Goal: Transaction & Acquisition: Purchase product/service

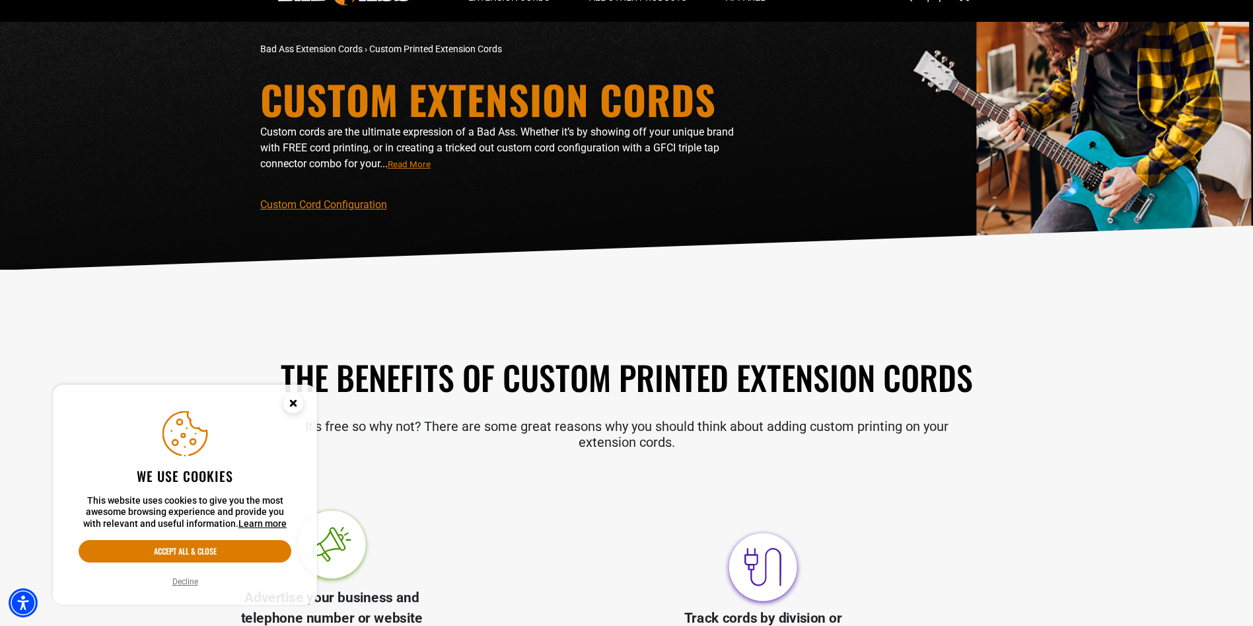
scroll to position [66, 0]
click at [290, 404] on circle "Close this option" at bounding box center [293, 403] width 20 height 20
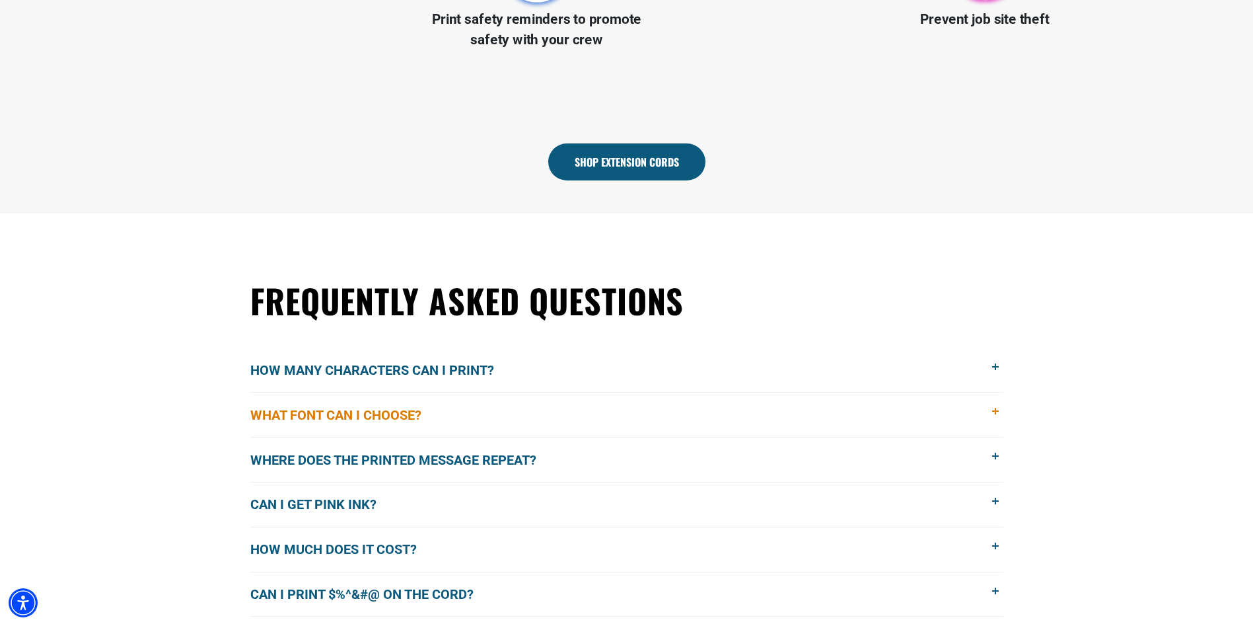
scroll to position [859, 0]
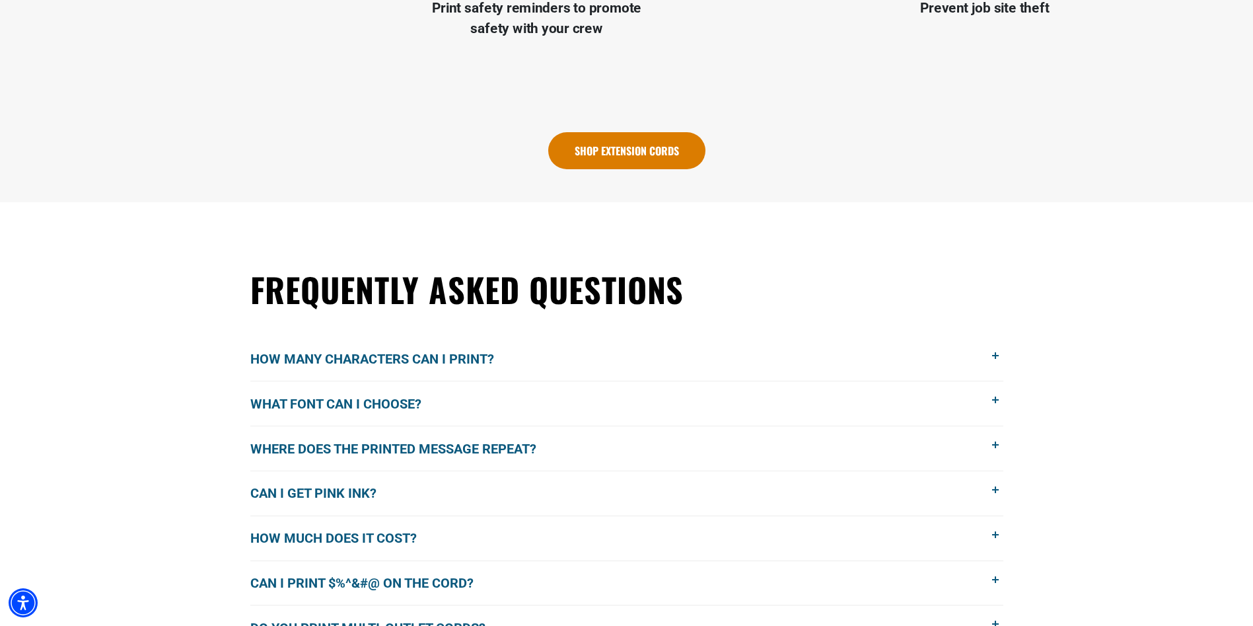
click at [657, 157] on link "Shop Extension Cords" at bounding box center [626, 150] width 157 height 37
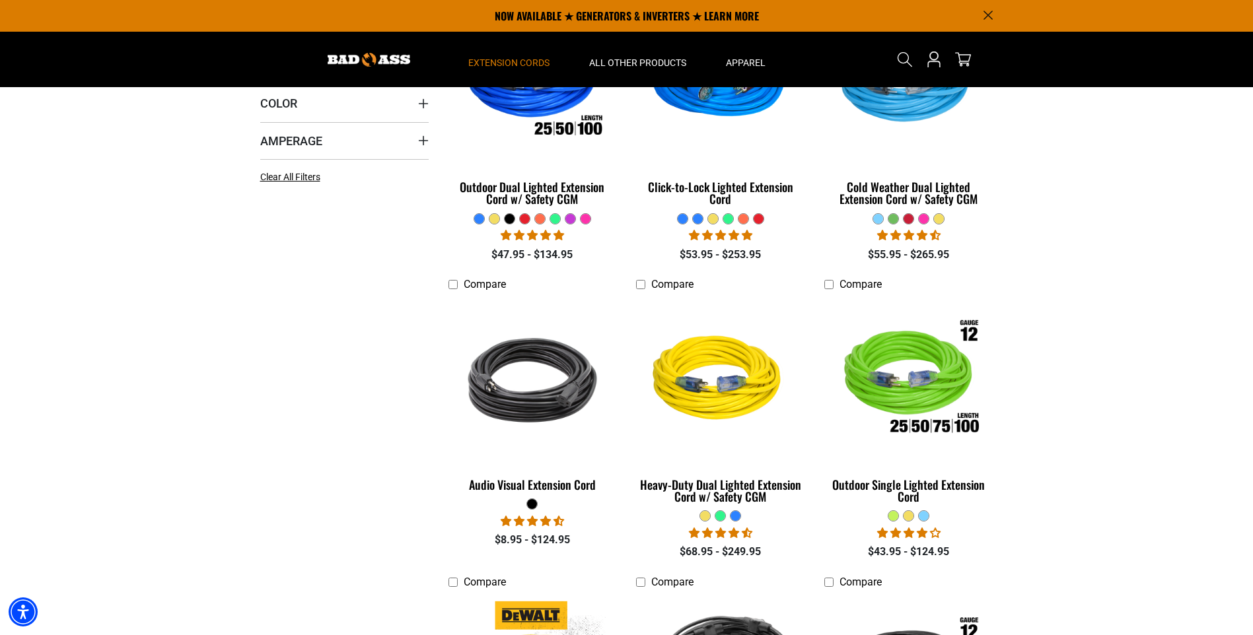
scroll to position [396, 0]
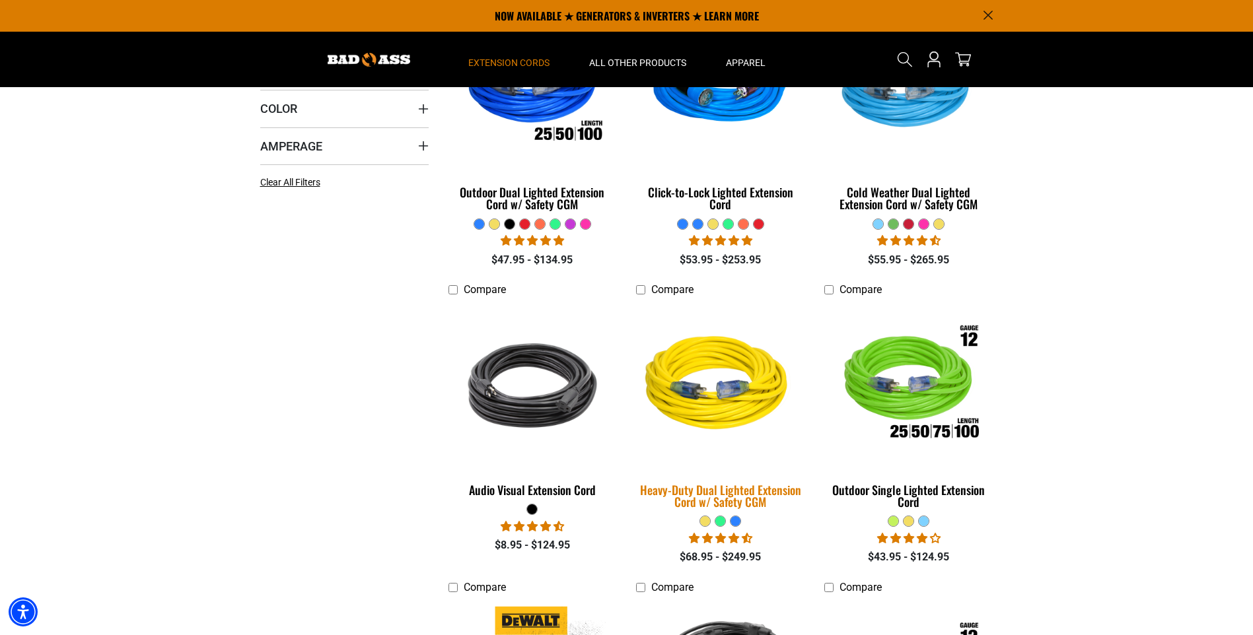
click at [684, 396] on img at bounding box center [720, 385] width 185 height 169
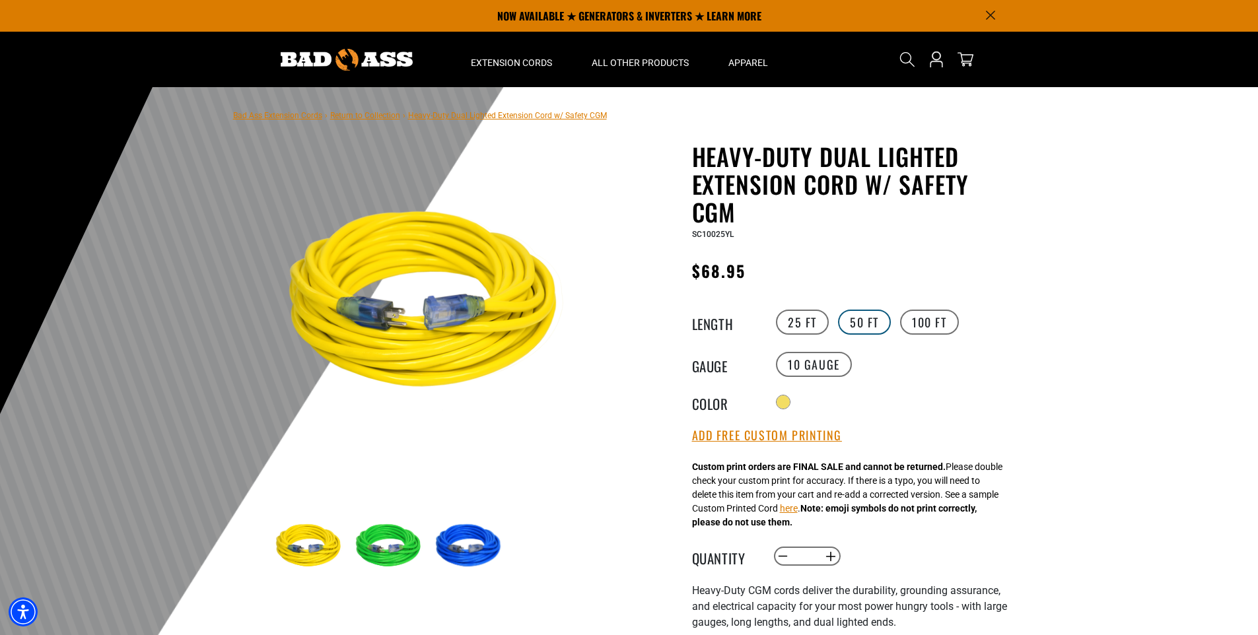
click at [863, 316] on label "50 FT" at bounding box center [864, 322] width 53 height 25
click at [877, 324] on label "50 FT" at bounding box center [864, 322] width 53 height 25
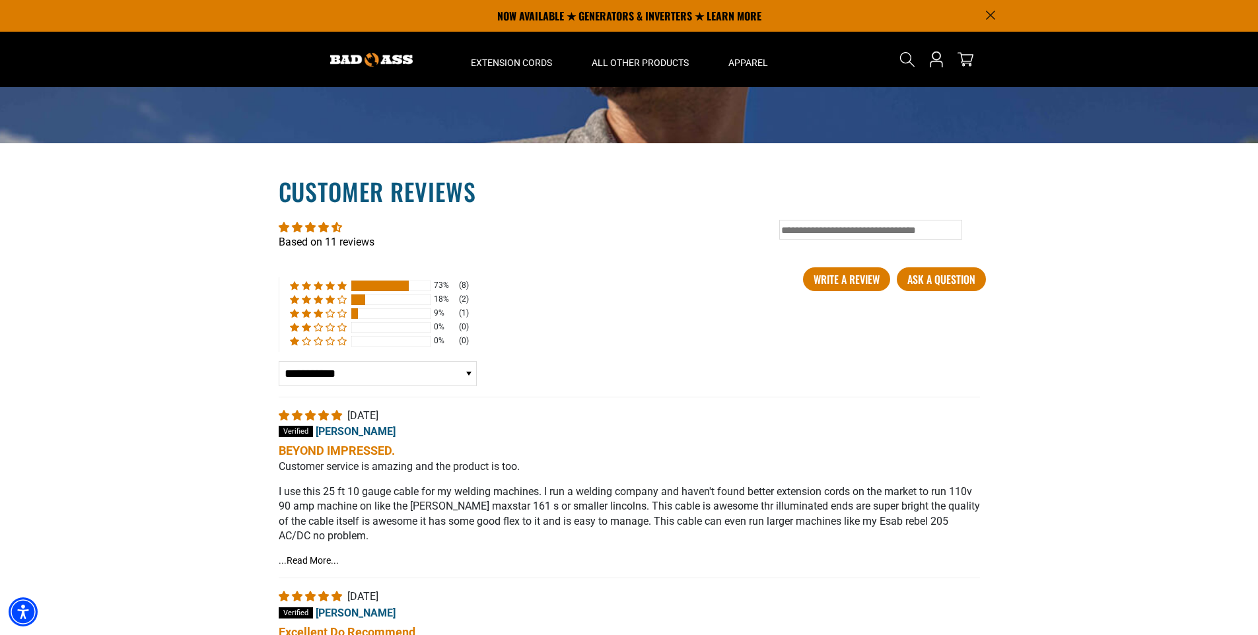
scroll to position [2114, 0]
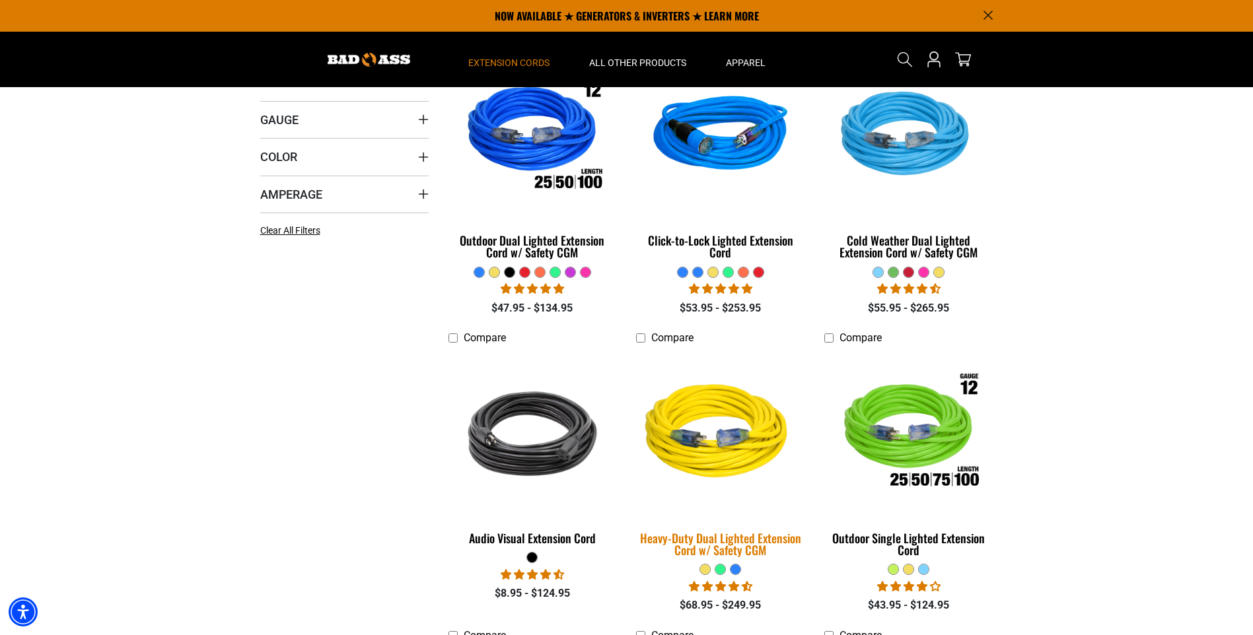
scroll to position [264, 0]
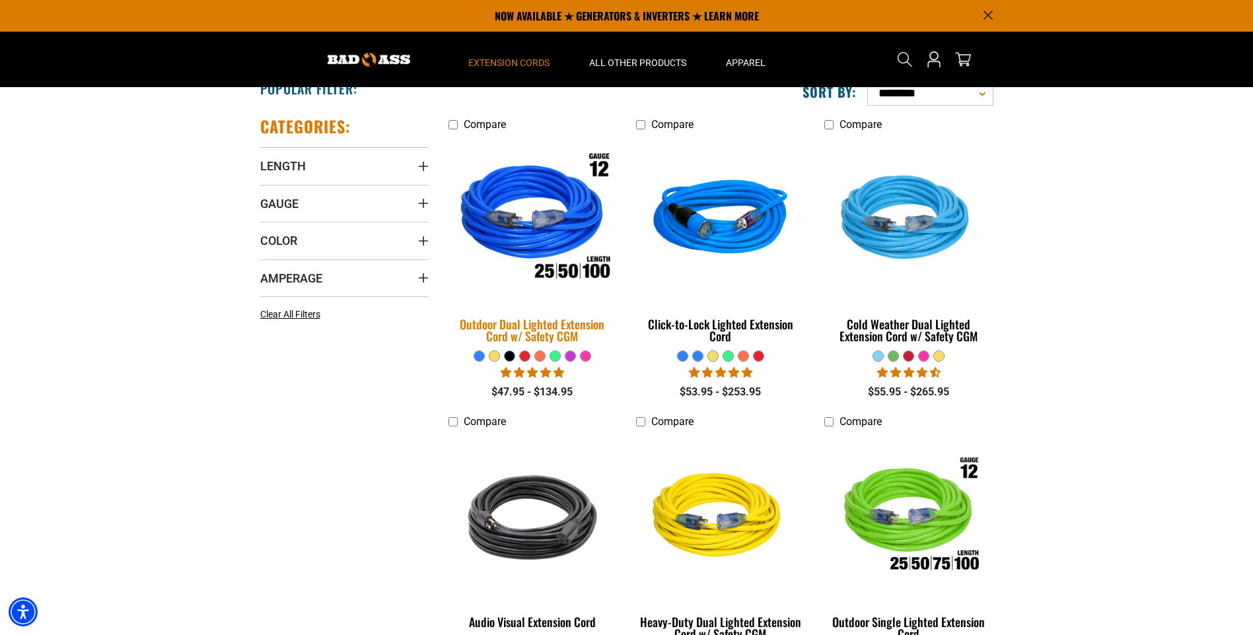
click at [542, 207] on img at bounding box center [532, 219] width 185 height 169
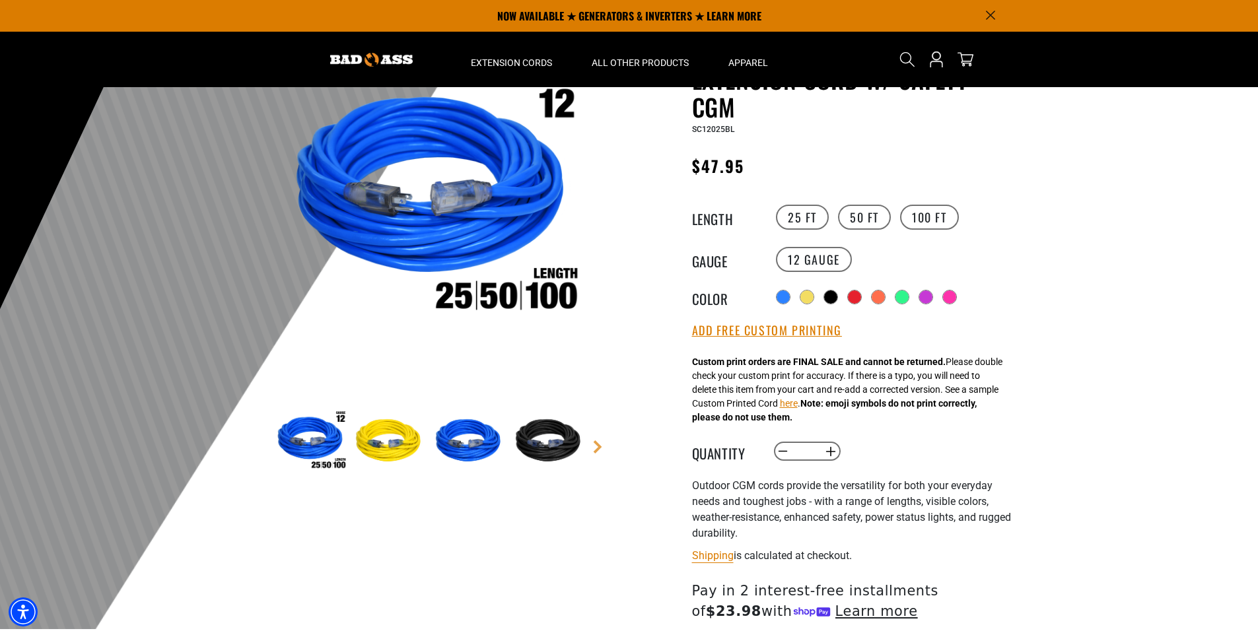
scroll to position [66, 0]
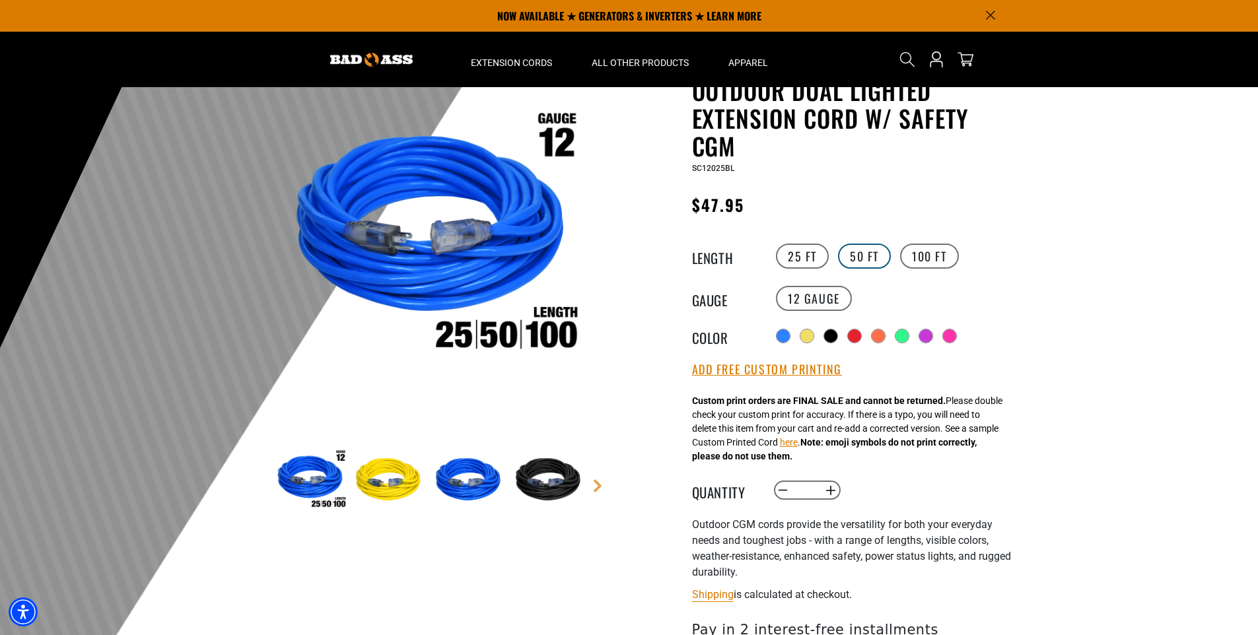
click at [861, 262] on label "50 FT" at bounding box center [864, 256] width 53 height 25
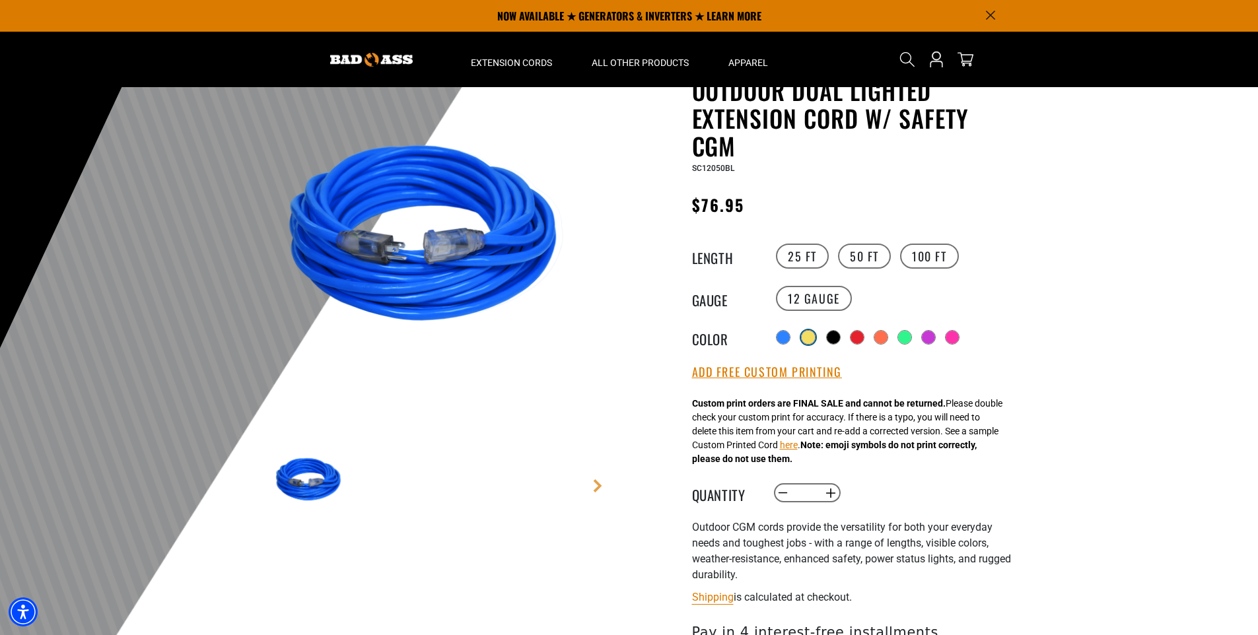
click at [815, 334] on div at bounding box center [808, 337] width 13 height 13
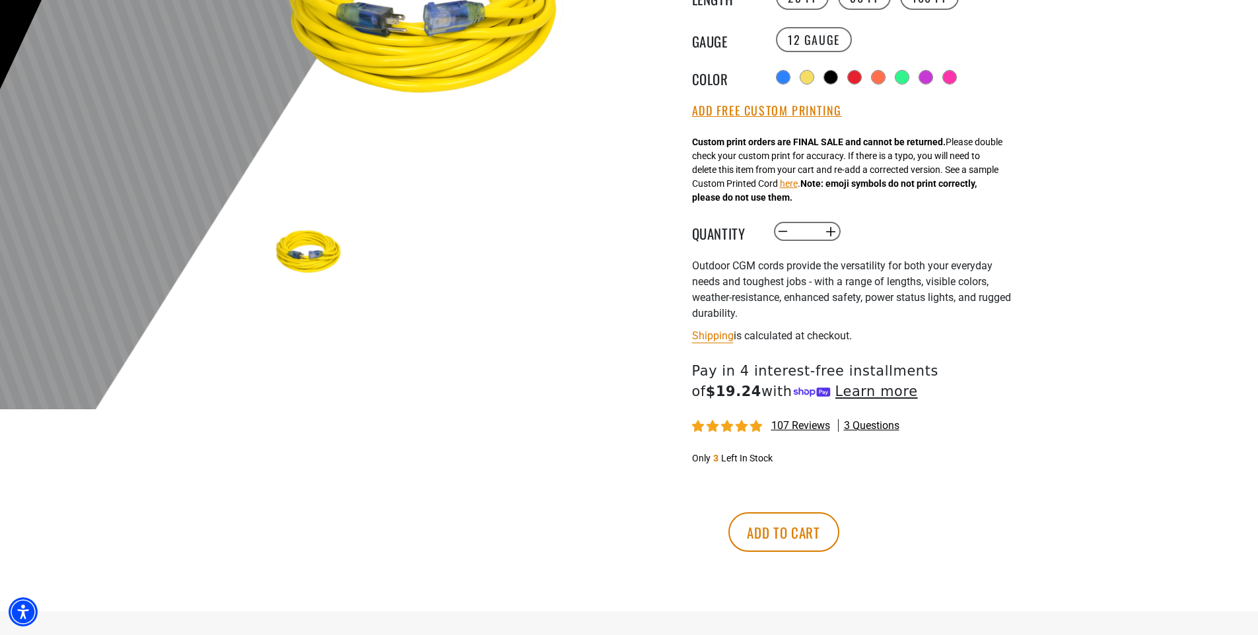
scroll to position [330, 0]
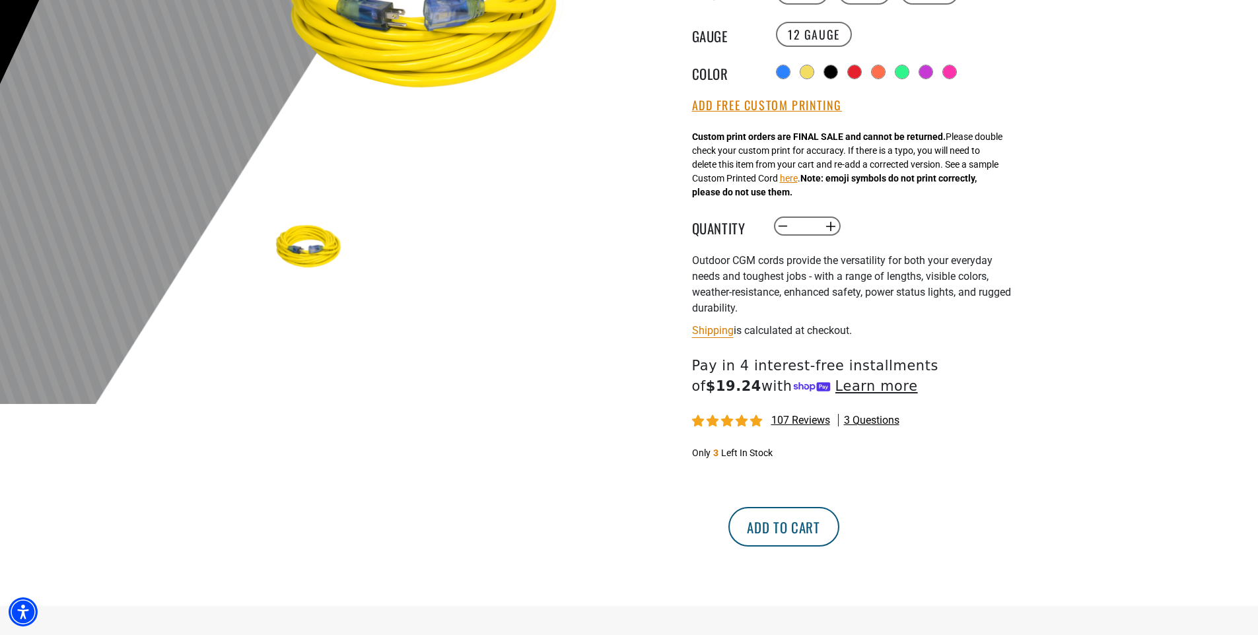
click at [840, 524] on button "Add to cart" at bounding box center [784, 527] width 111 height 40
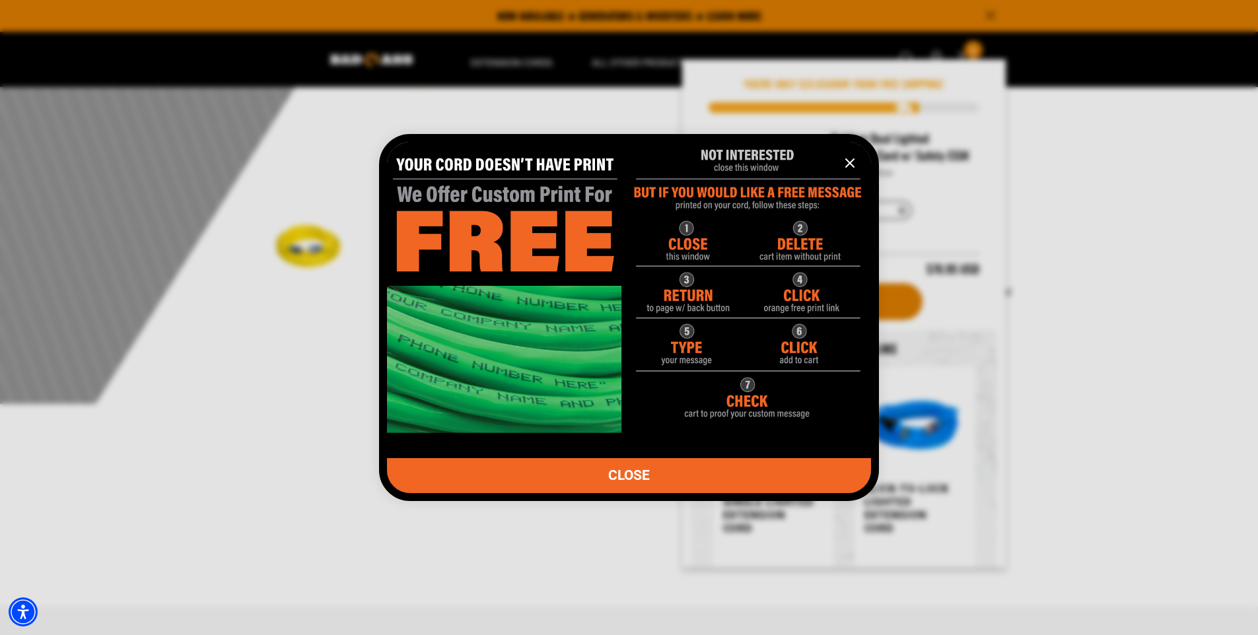
click at [639, 479] on span "CLOSE" at bounding box center [629, 476] width 42 height 14
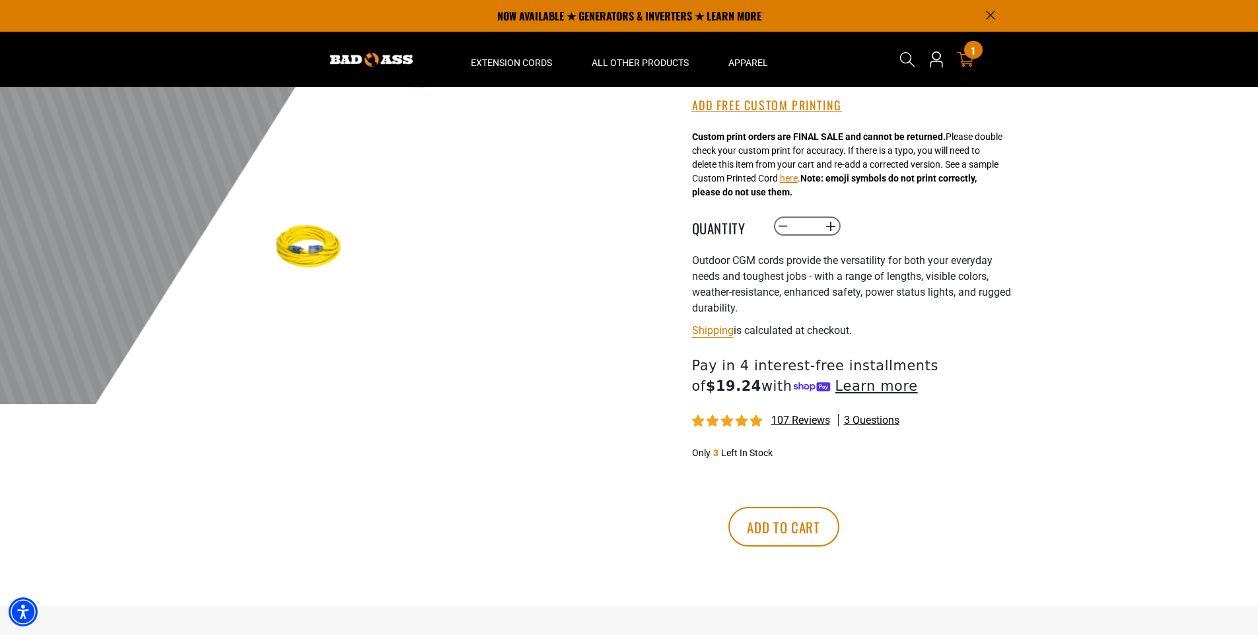
click at [968, 55] on div "1 1 item" at bounding box center [973, 50] width 18 height 18
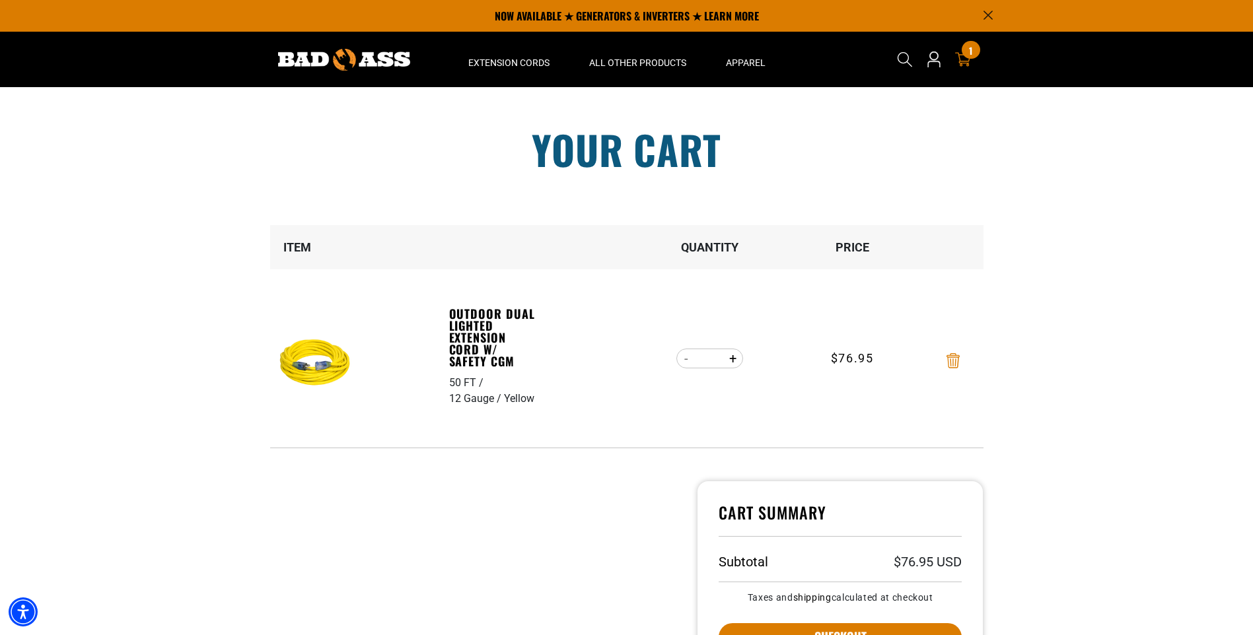
click at [957, 365] on icon "Remove Outdoor Dual Lighted Extension Cord w/ Safety CGM - 50 FT / 12 Gauge / Y…" at bounding box center [953, 360] width 13 height 15
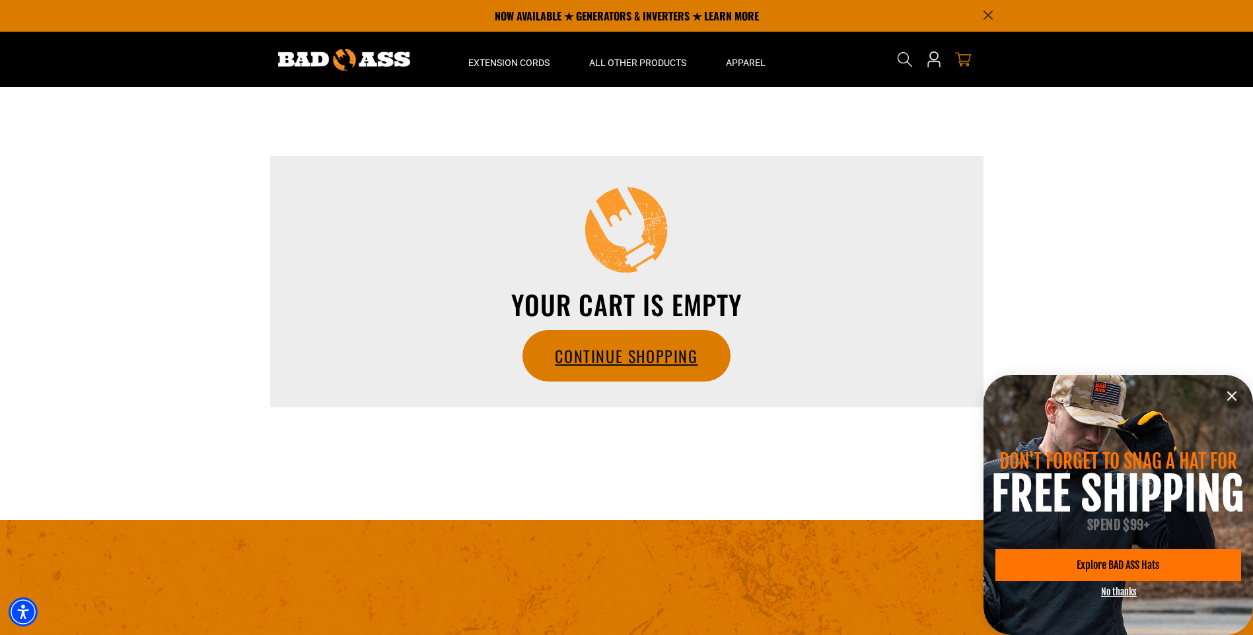
click at [641, 348] on link "Continue Shopping" at bounding box center [626, 356] width 206 height 50
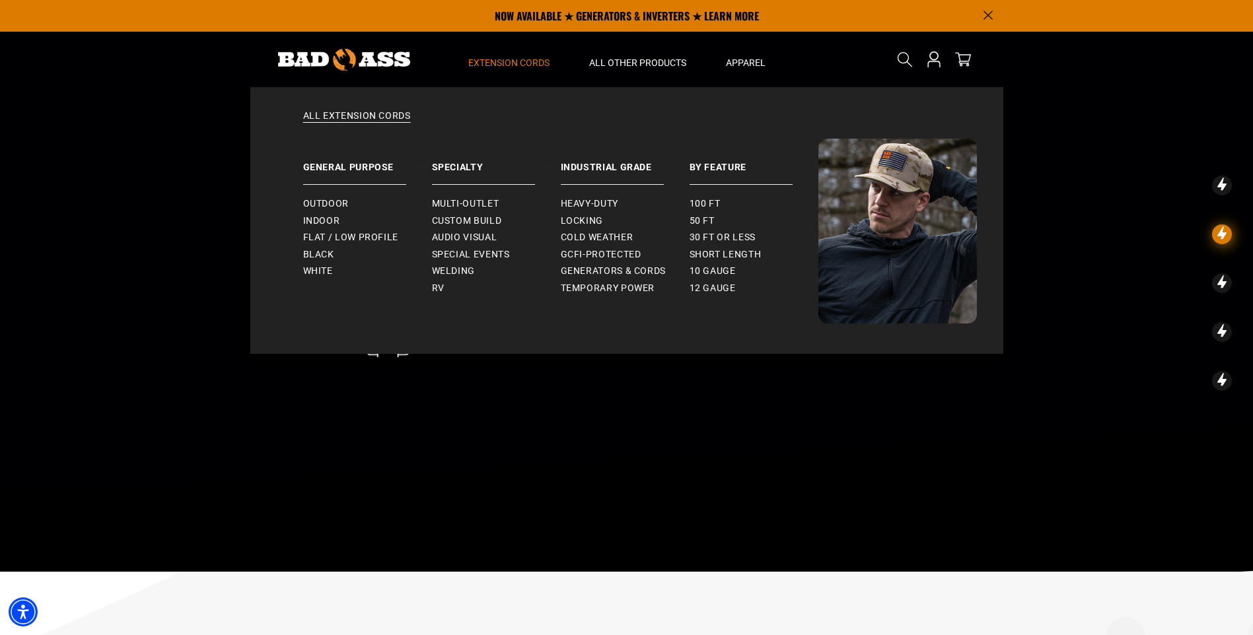
click at [535, 65] on span "Extension Cords" at bounding box center [508, 63] width 81 height 12
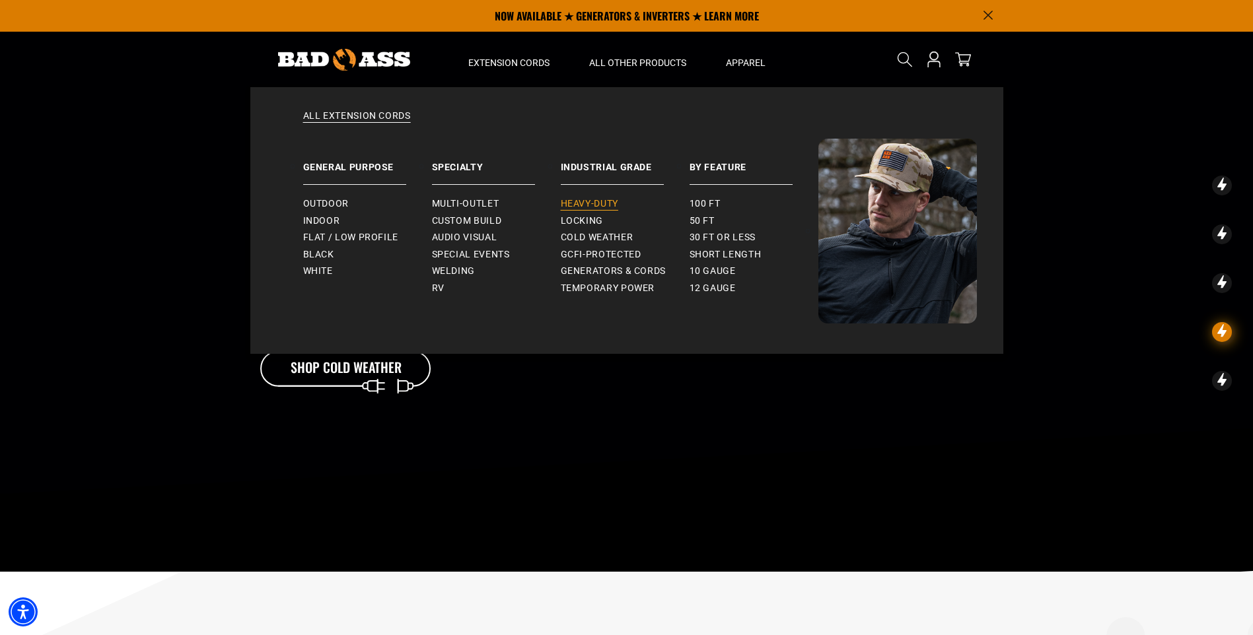
click at [602, 197] on link "Heavy-Duty" at bounding box center [625, 204] width 129 height 17
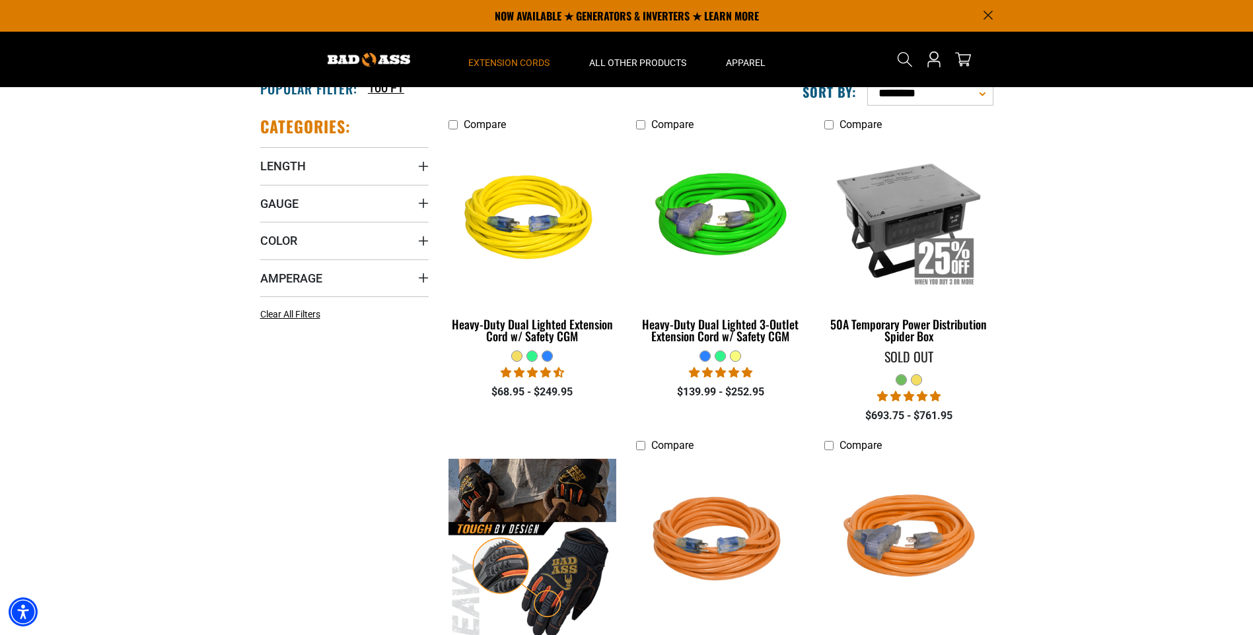
scroll to position [198, 0]
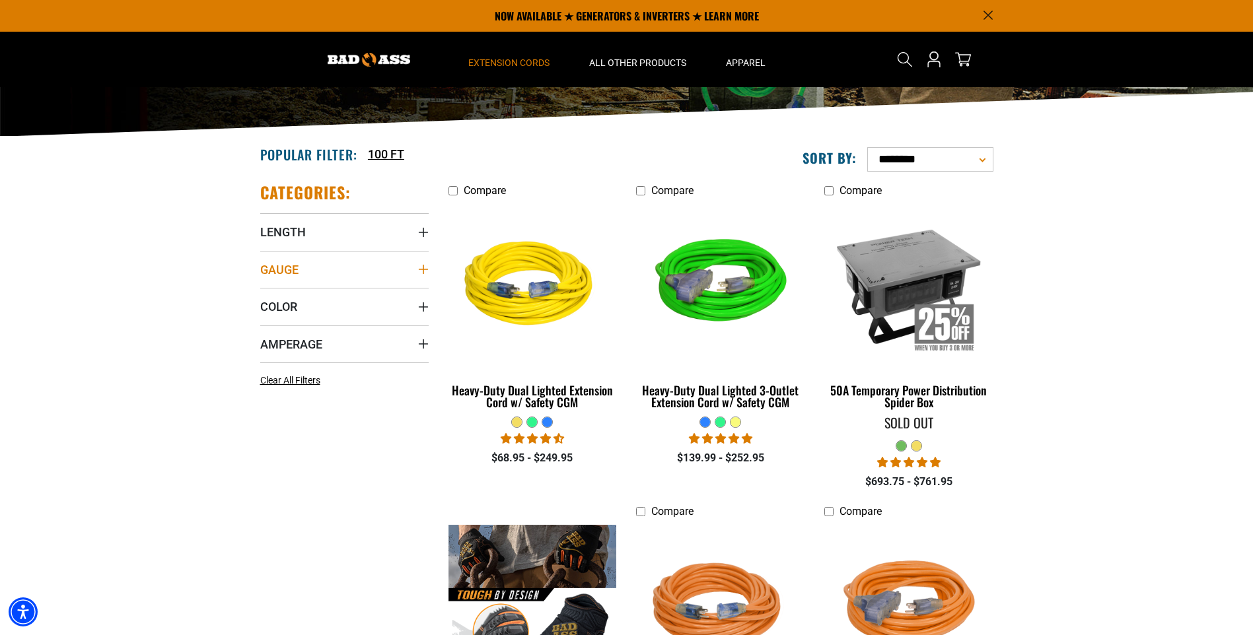
click at [425, 266] on icon "Gauge" at bounding box center [423, 269] width 11 height 11
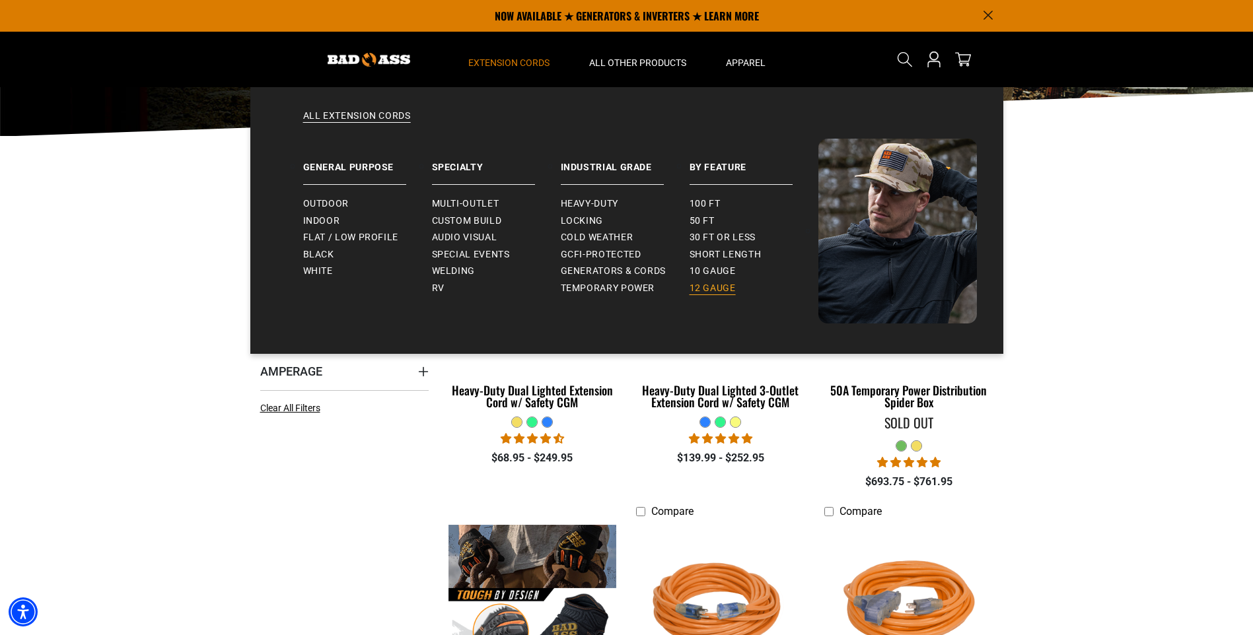
click at [722, 289] on span "12 gauge" at bounding box center [713, 289] width 46 height 12
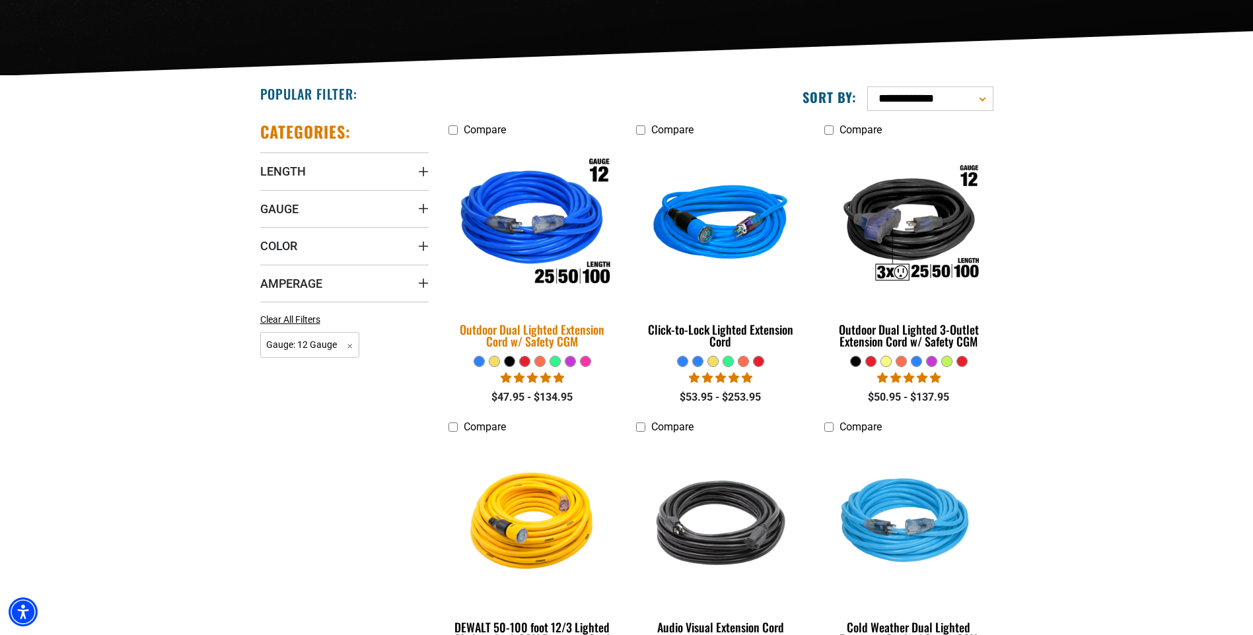
scroll to position [264, 0]
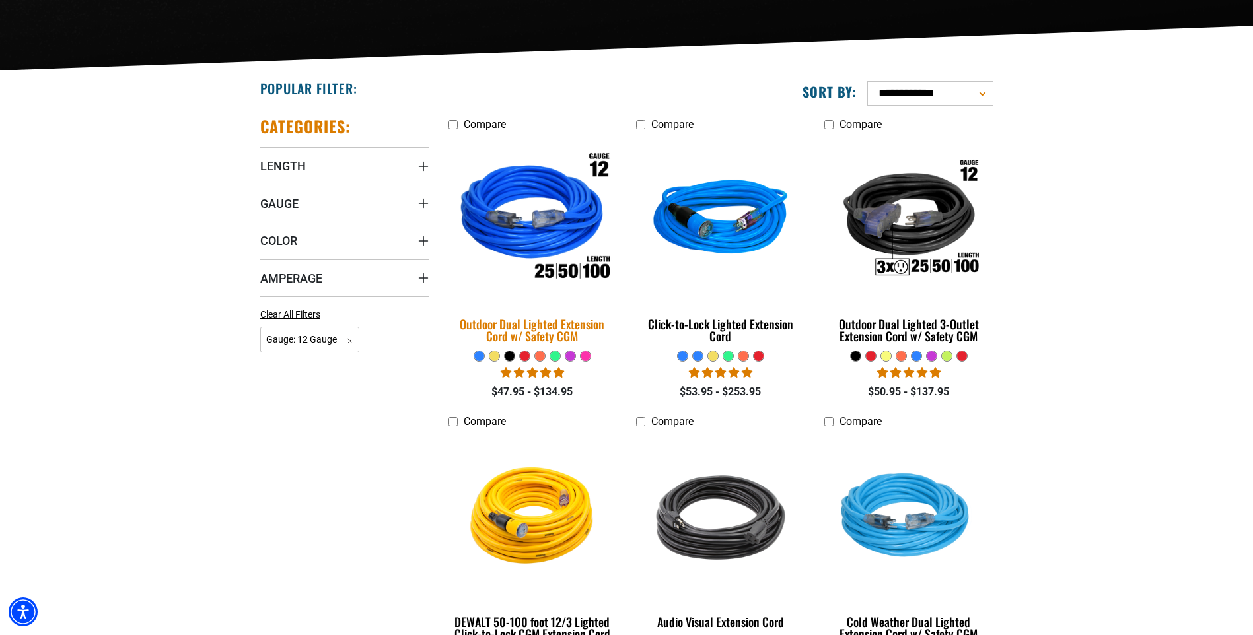
click at [524, 246] on img at bounding box center [532, 219] width 185 height 169
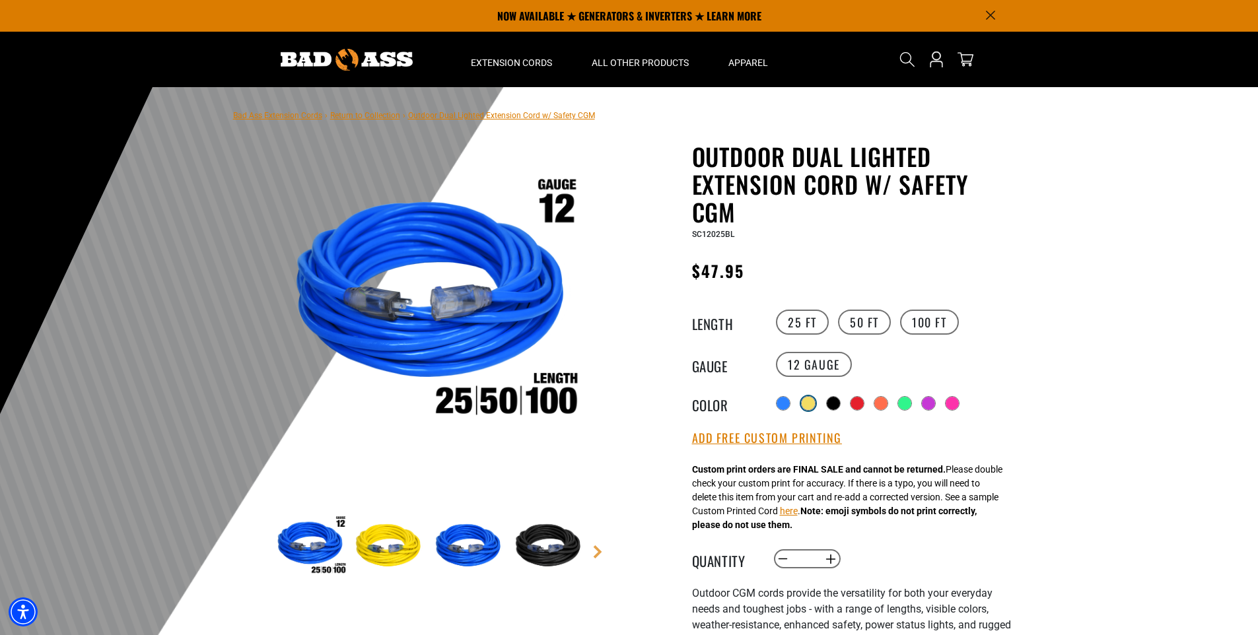
click at [810, 400] on div at bounding box center [808, 403] width 13 height 13
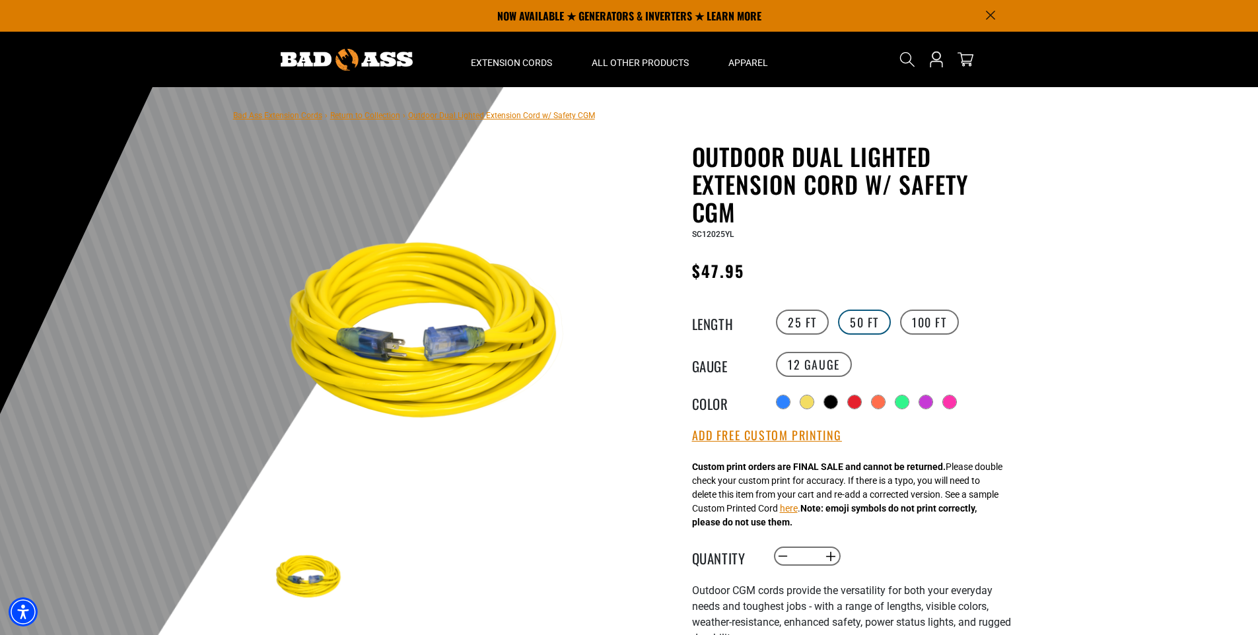
click at [857, 322] on label "50 FT" at bounding box center [864, 322] width 53 height 25
click at [750, 435] on button "Add Free Custom Printing" at bounding box center [767, 436] width 150 height 15
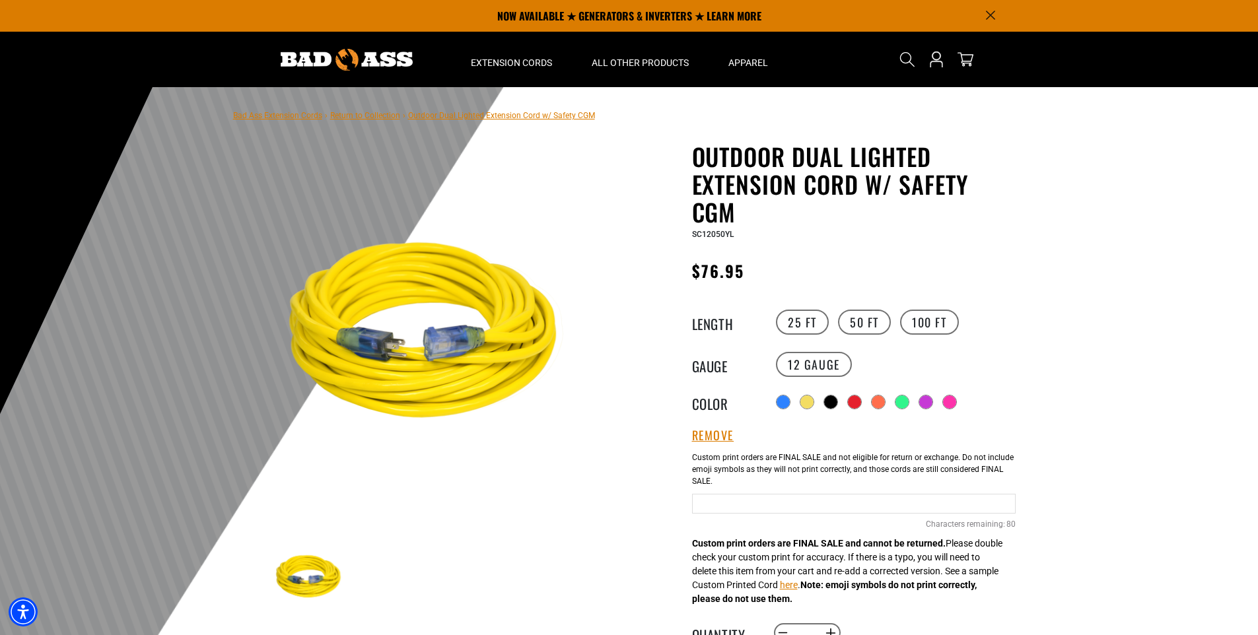
click at [754, 502] on input "text" at bounding box center [854, 504] width 324 height 20
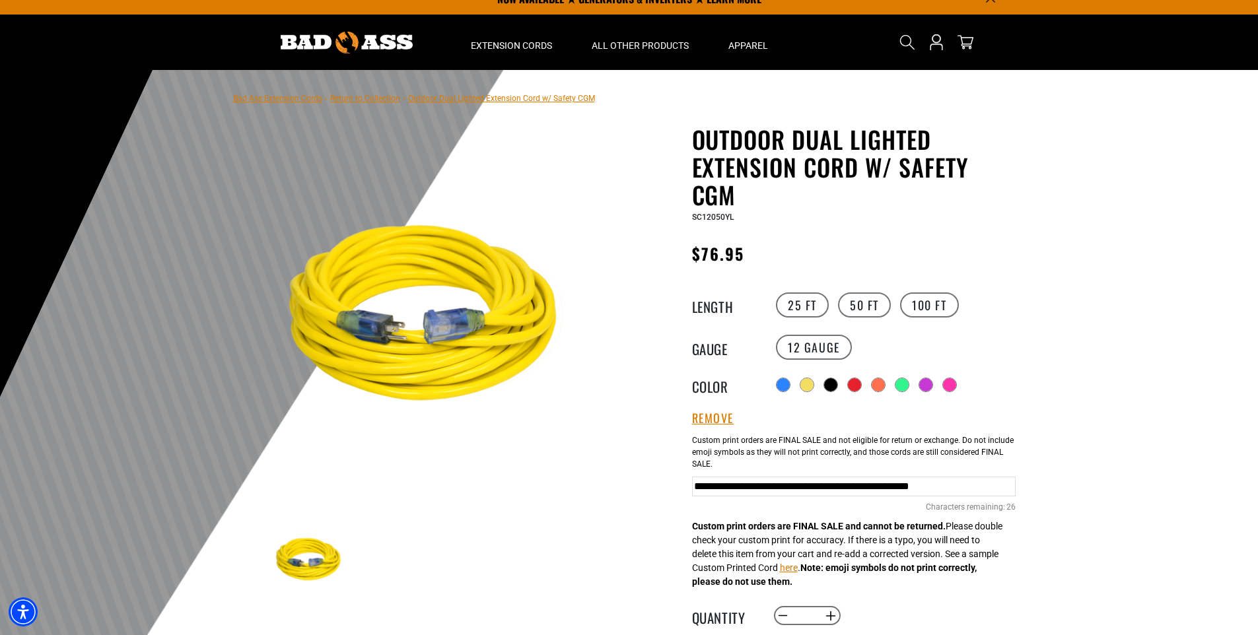
scroll to position [132, 0]
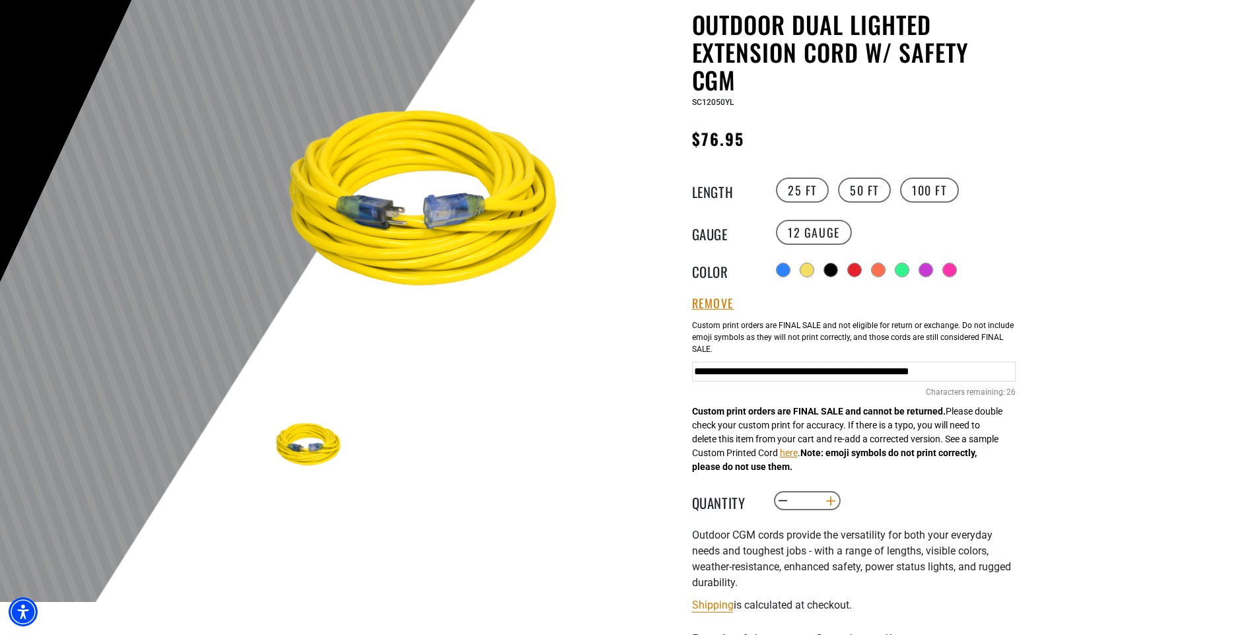
type input "**********"
click at [831, 501] on button "Increase quantity for Outdoor Dual Lighted Extension Cord w/ Safety CGM" at bounding box center [830, 501] width 20 height 22
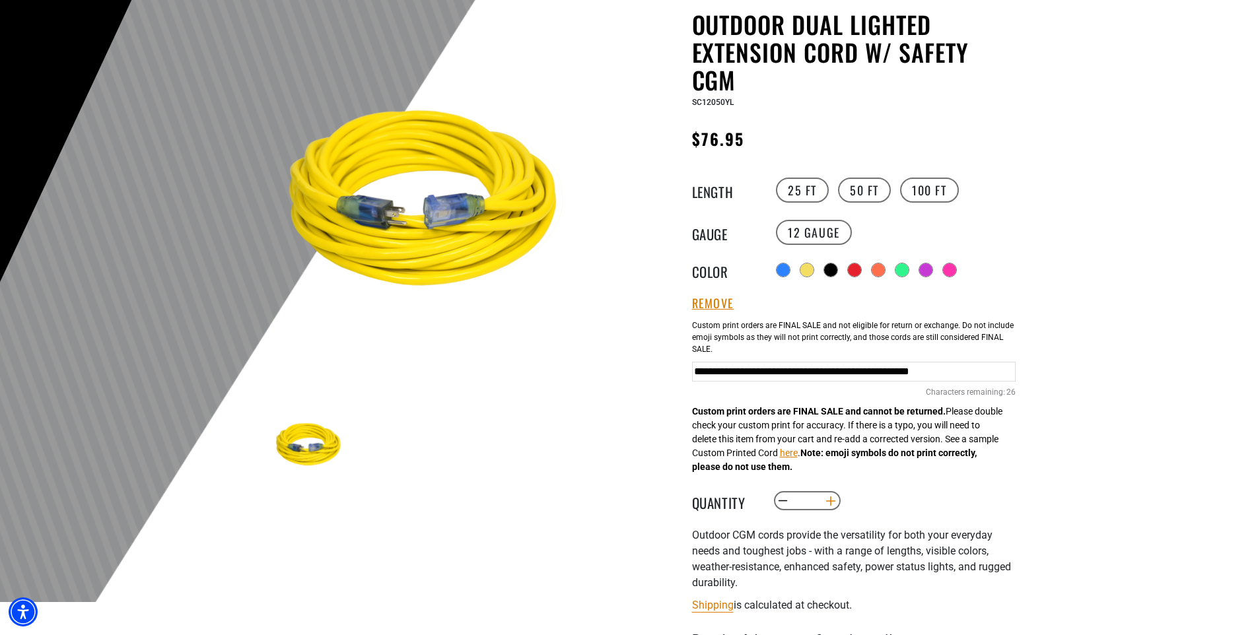
click at [831, 501] on button "Increase quantity for Outdoor Dual Lighted Extension Cord w/ Safety CGM" at bounding box center [830, 501] width 20 height 22
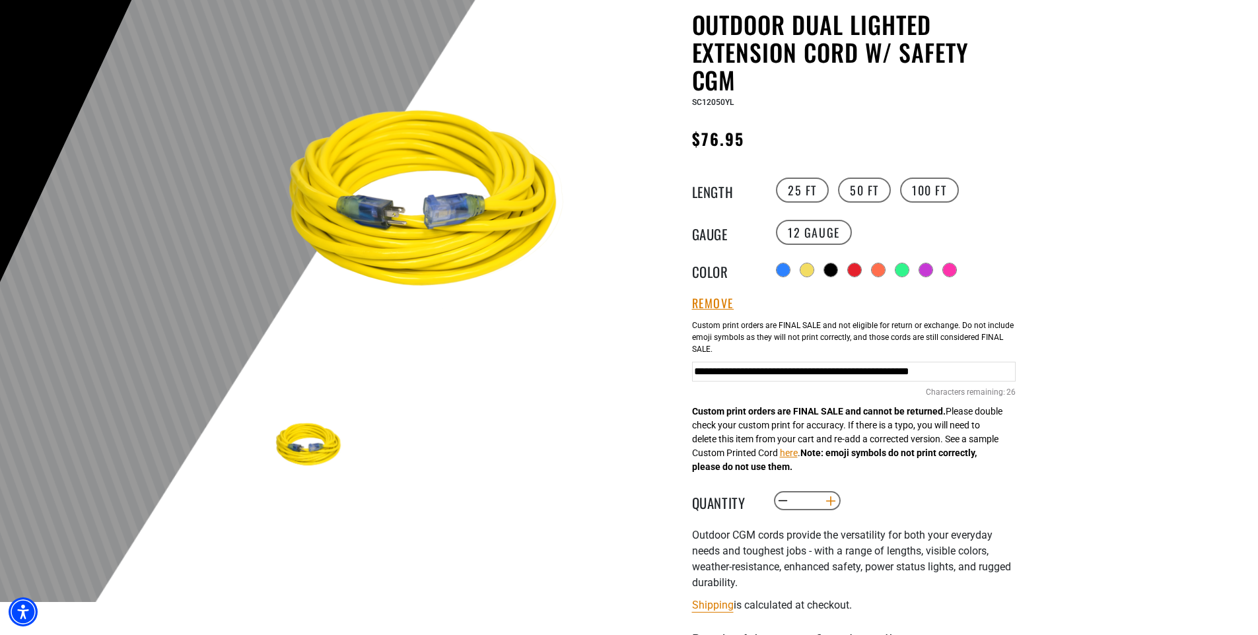
click at [831, 501] on button "Increase quantity for Outdoor Dual Lighted Extension Cord w/ Safety CGM" at bounding box center [830, 501] width 20 height 22
type input "**"
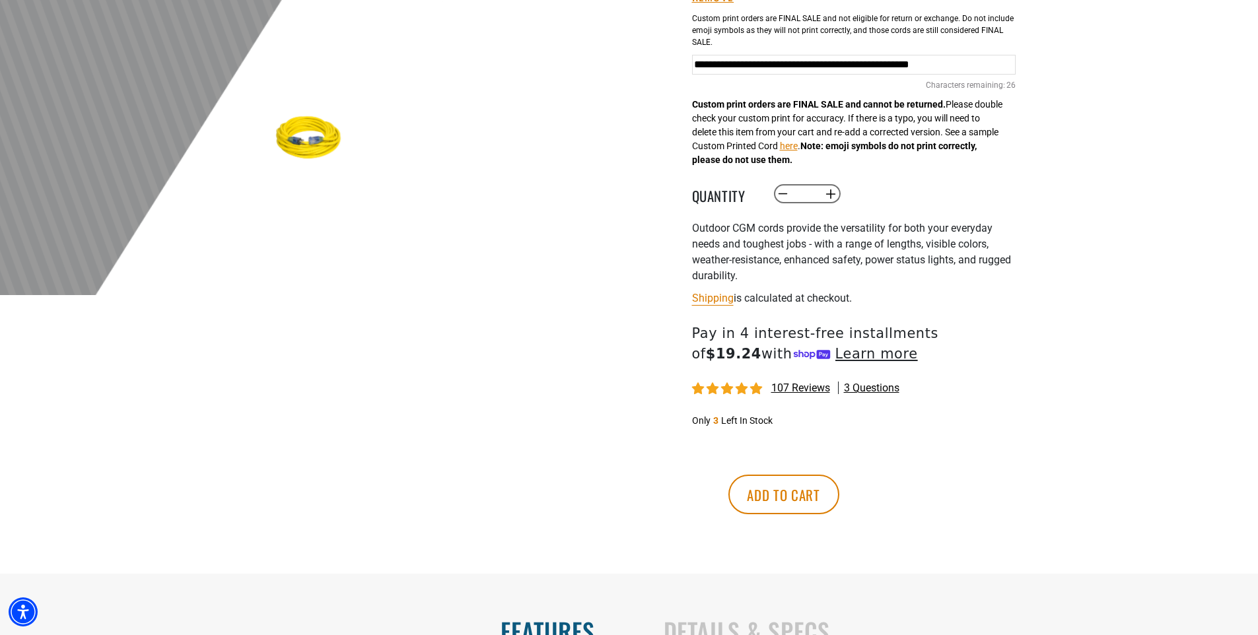
scroll to position [462, 0]
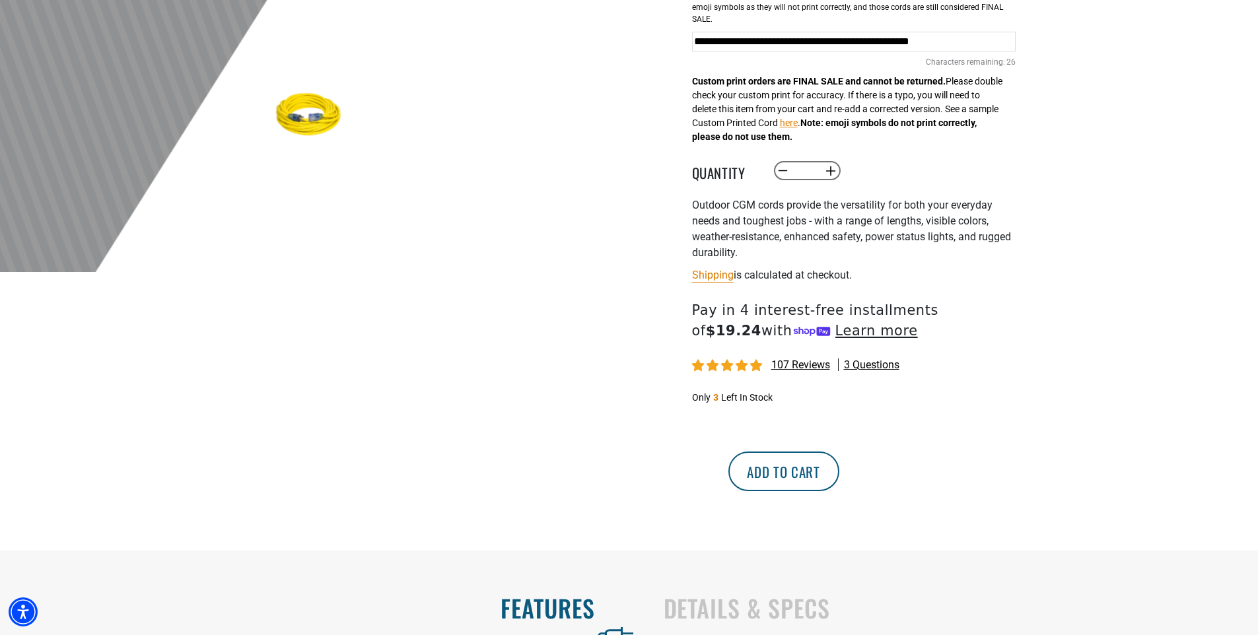
click at [840, 470] on button "Add to cart" at bounding box center [784, 472] width 111 height 40
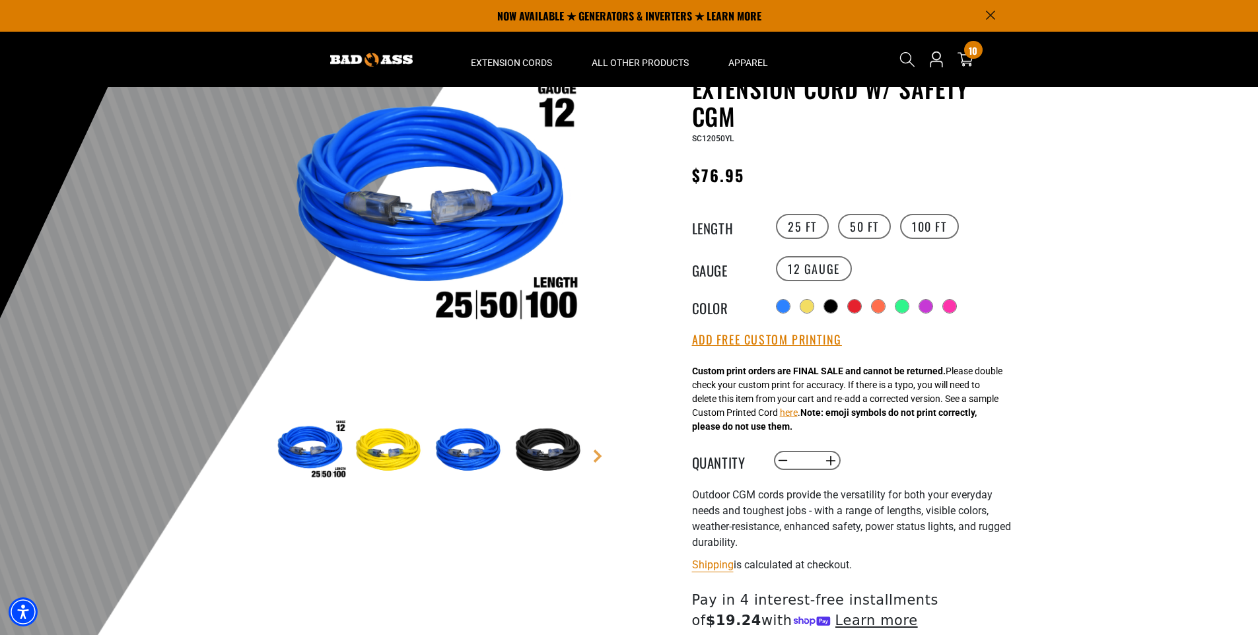
scroll to position [66, 0]
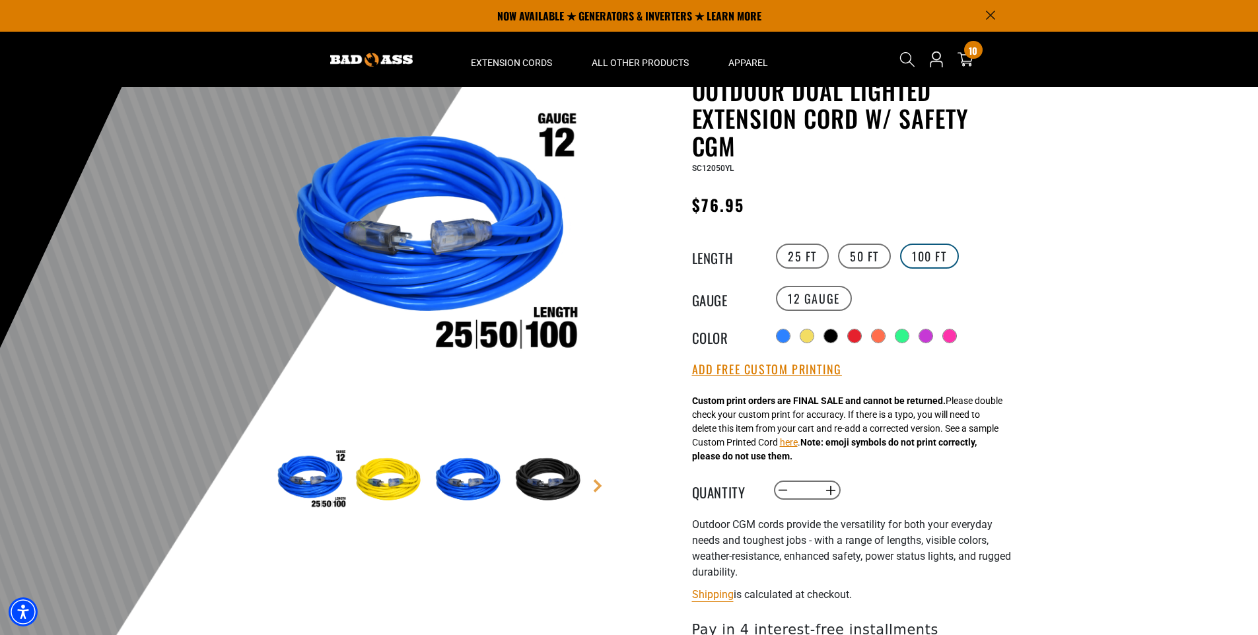
click at [941, 254] on label "100 FT" at bounding box center [929, 256] width 59 height 25
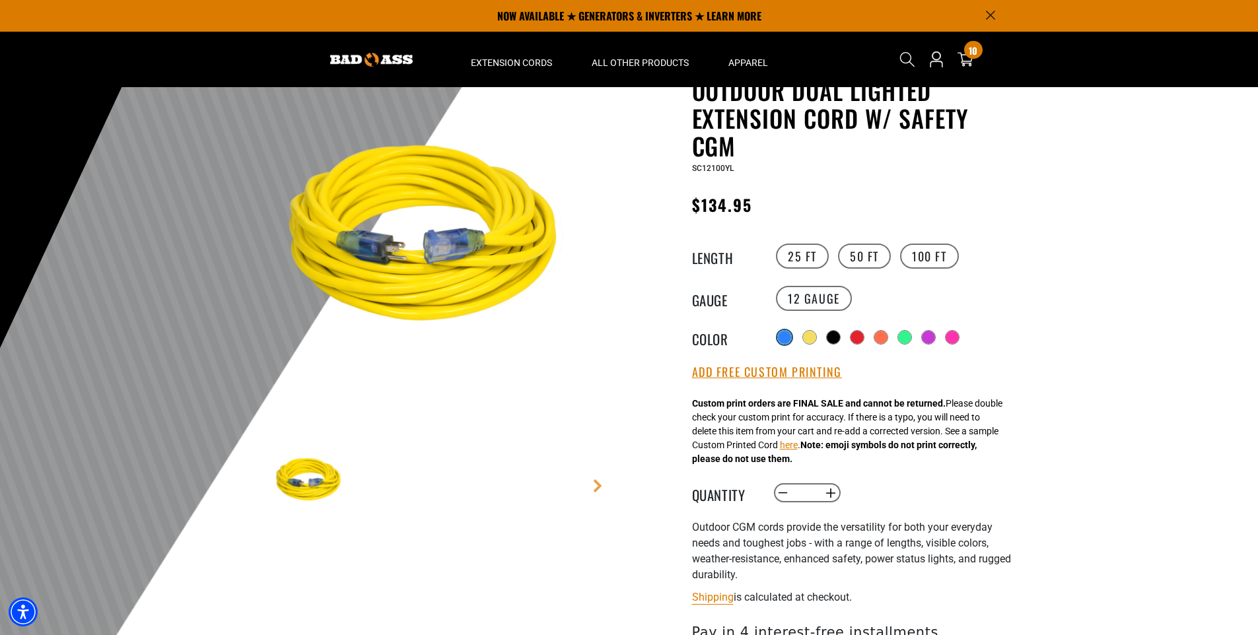
click at [781, 333] on div at bounding box center [784, 337] width 13 height 13
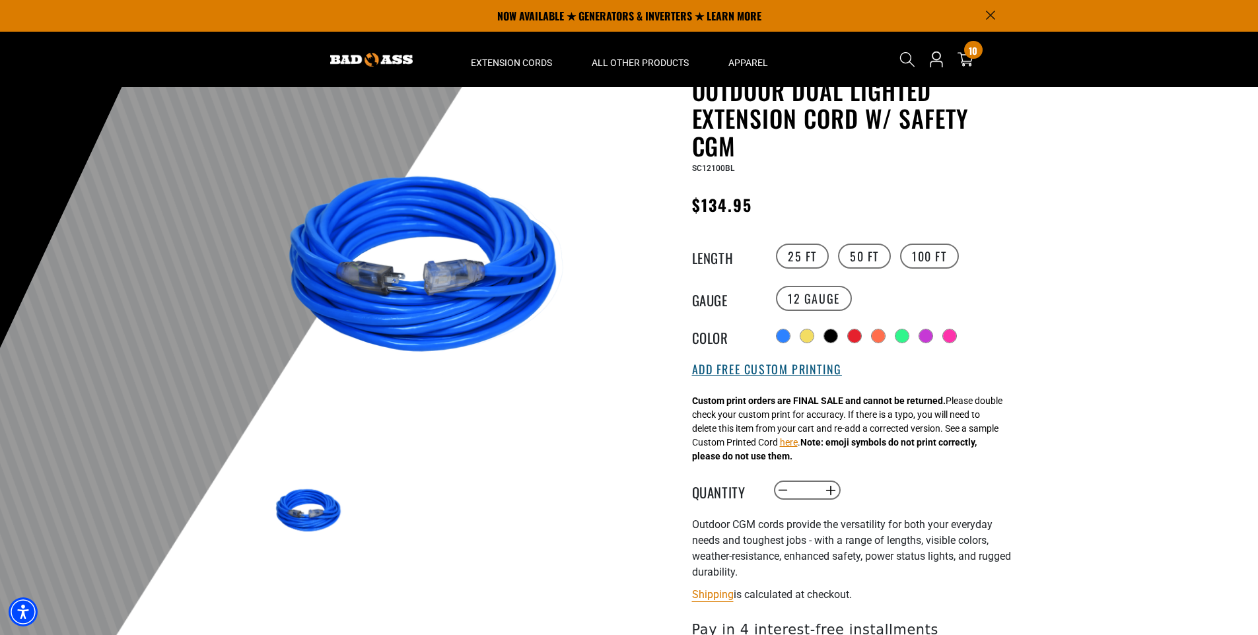
click at [779, 369] on button "Add Free Custom Printing" at bounding box center [767, 370] width 150 height 15
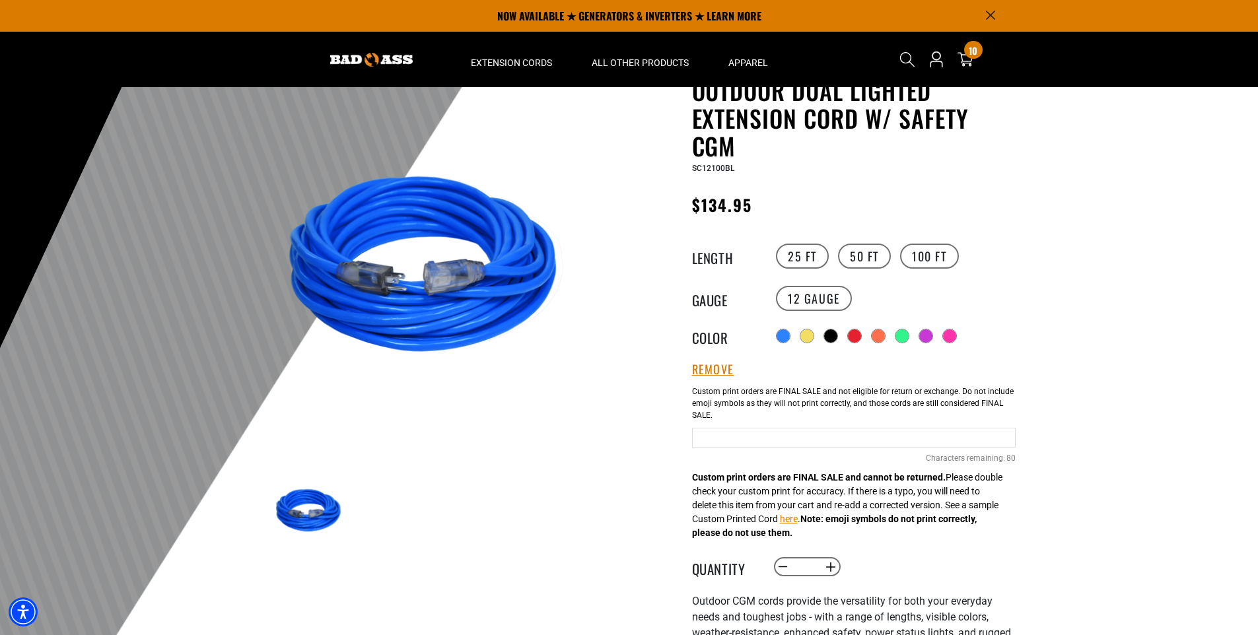
click at [715, 442] on input "text" at bounding box center [854, 438] width 324 height 20
type input "**********"
click at [830, 564] on button "Increase quantity for Outdoor Dual Lighted Extension Cord w/ Safety CGM" at bounding box center [830, 567] width 20 height 22
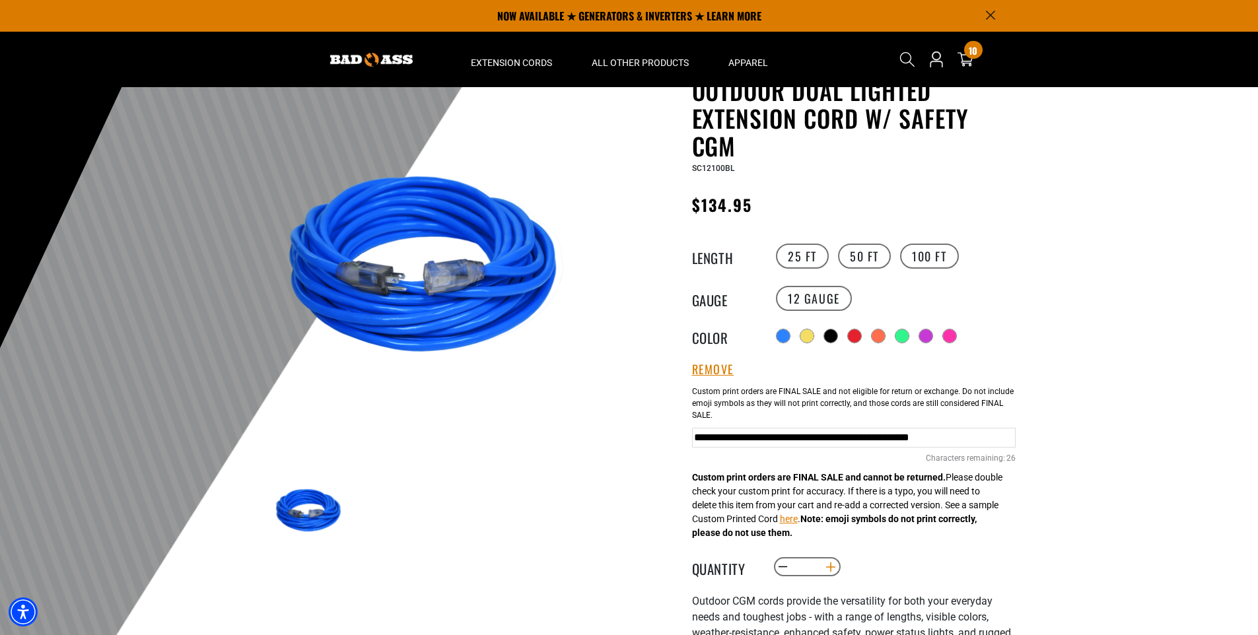
click at [830, 564] on button "Increase quantity for Outdoor Dual Lighted Extension Cord w/ Safety CGM" at bounding box center [830, 567] width 20 height 22
type input "*"
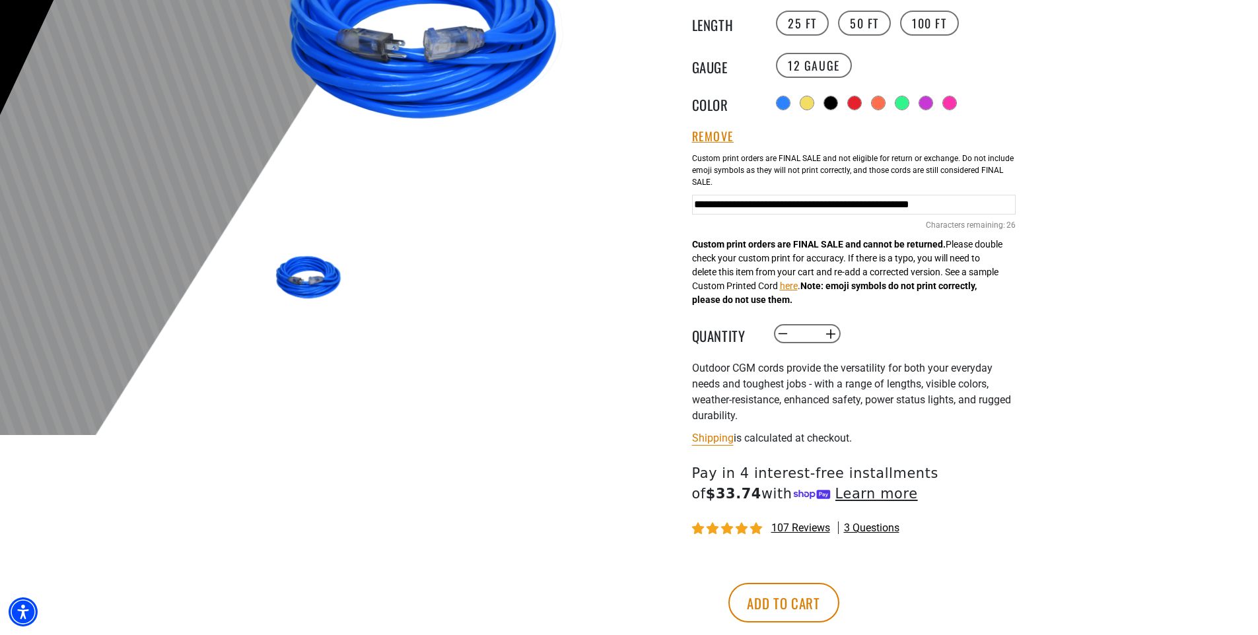
scroll to position [330, 0]
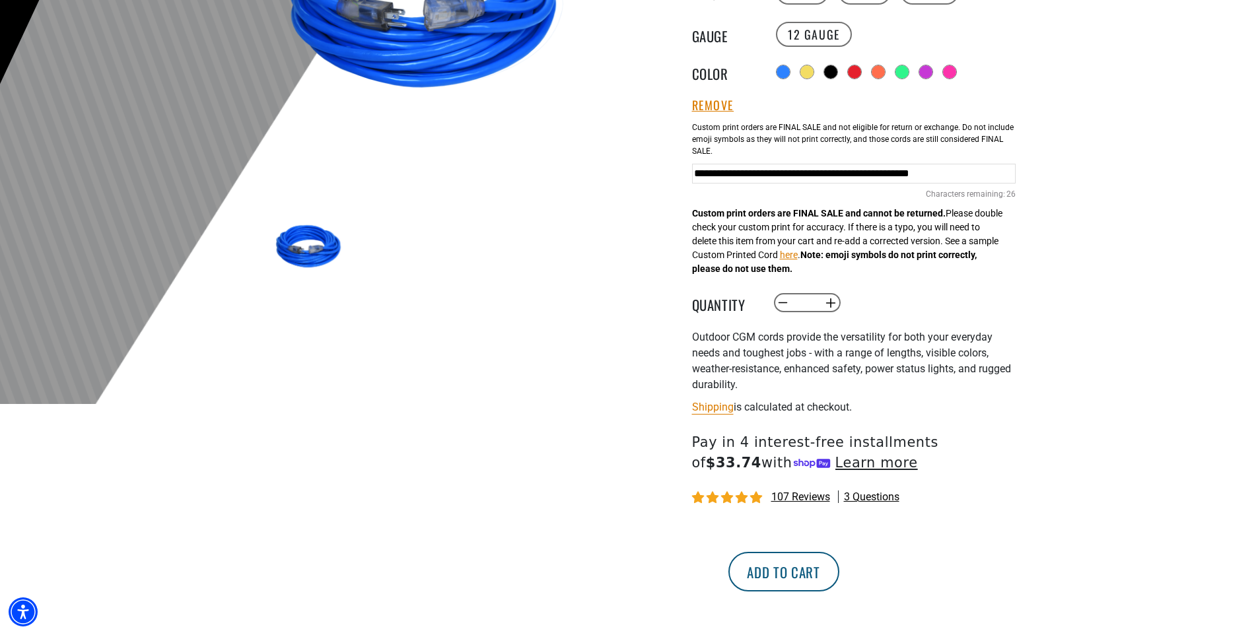
click at [840, 567] on button "Add to cart" at bounding box center [784, 572] width 111 height 40
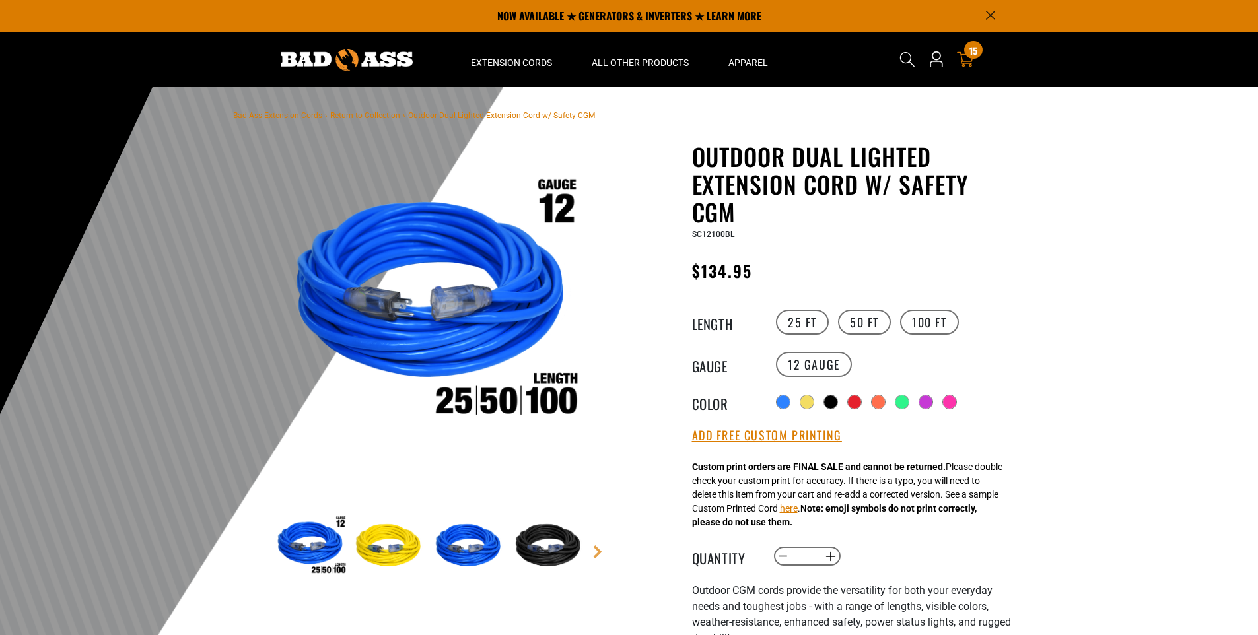
click at [964, 58] on icon at bounding box center [965, 59] width 17 height 17
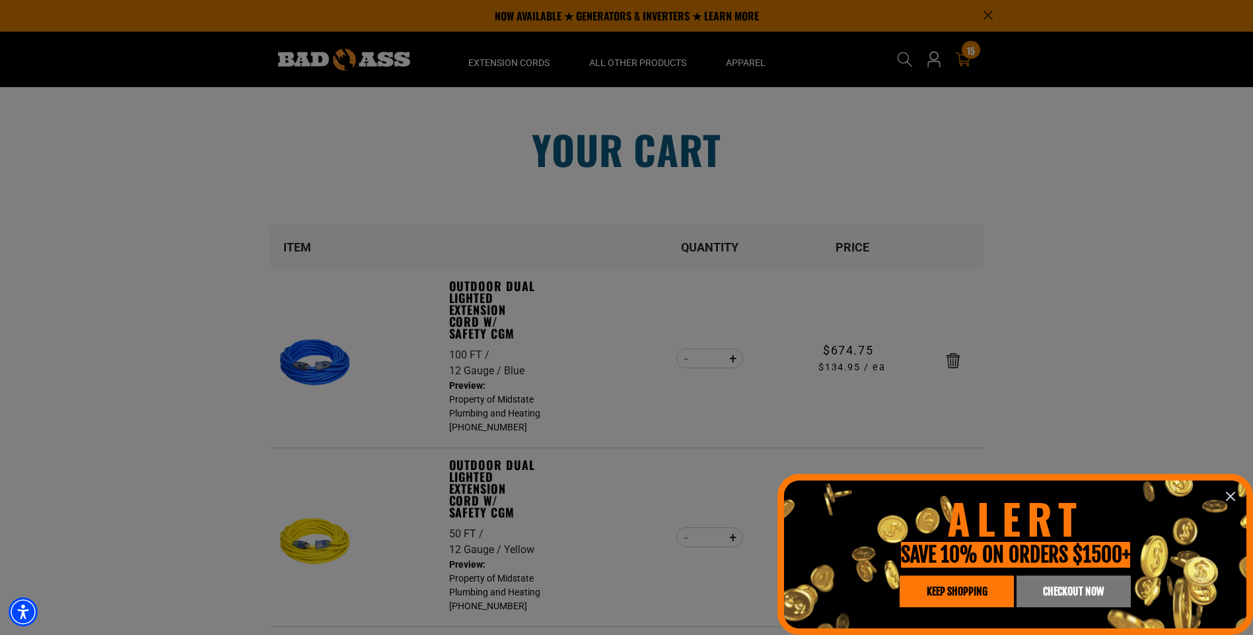
click at [954, 596] on span "KEEP SHOPPING" at bounding box center [957, 592] width 61 height 11
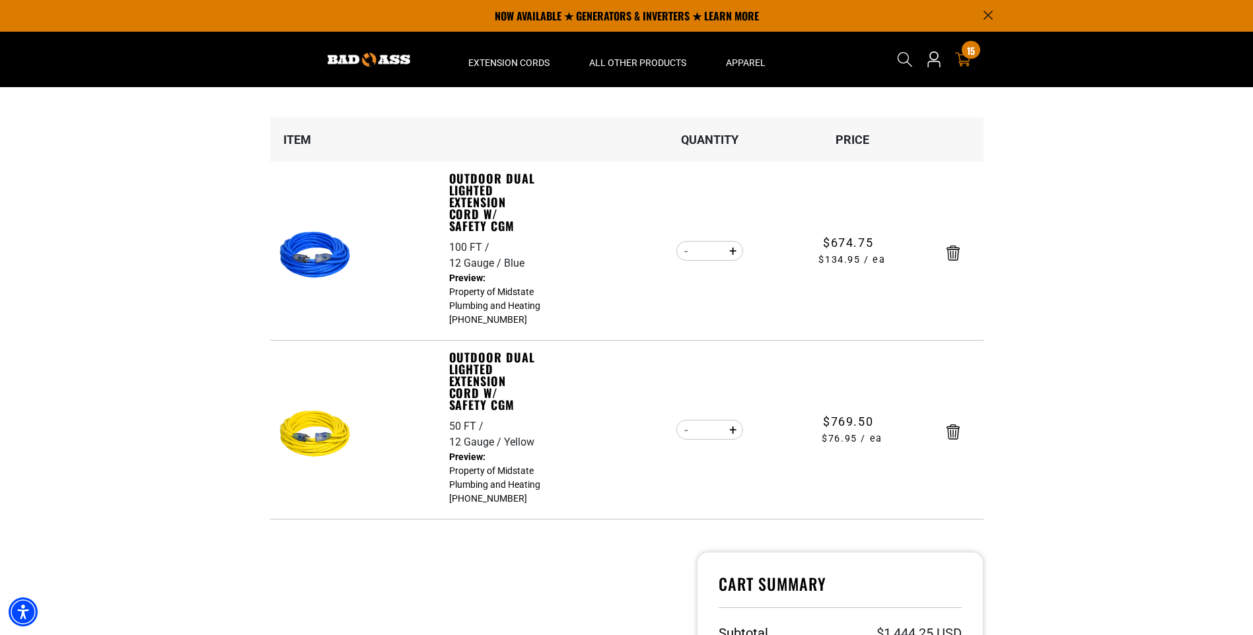
scroll to position [66, 0]
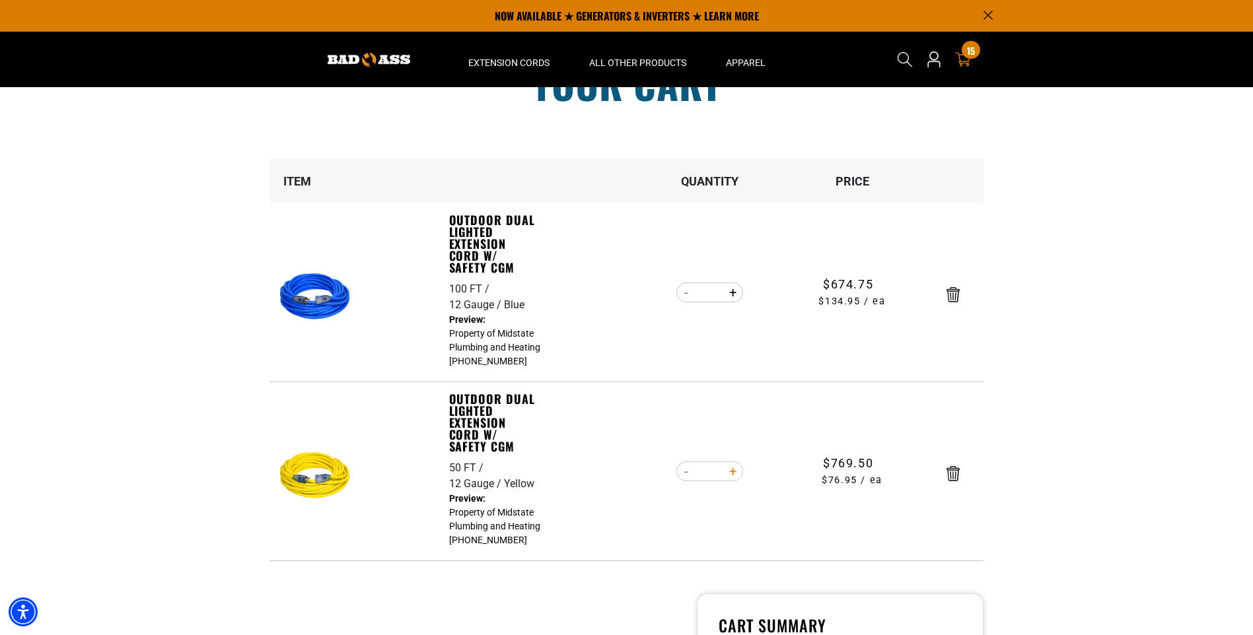
click at [733, 473] on button "Increase quantity for Outdoor Dual Lighted Extension Cord w/ Safety CGM" at bounding box center [733, 471] width 20 height 22
type input "**"
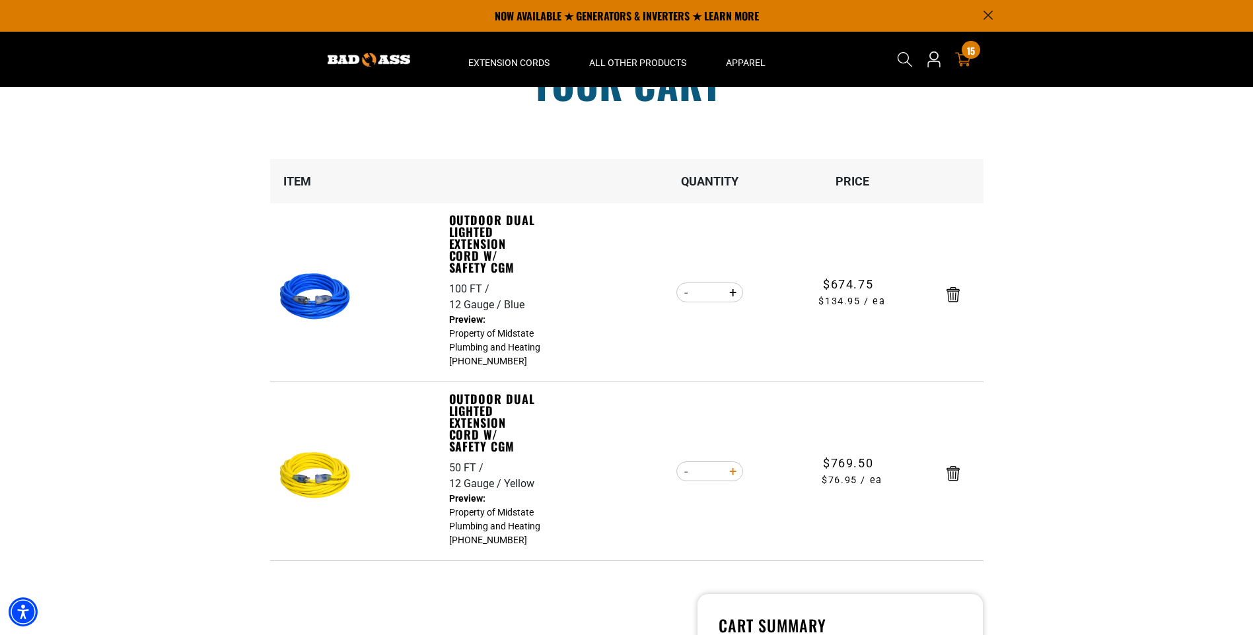
click at [733, 473] on form "Item Quantity Price Outdoor Dual Lighted Extension Cord w/ Safety CGM 100 FT 12…" at bounding box center [626, 360] width 713 height 402
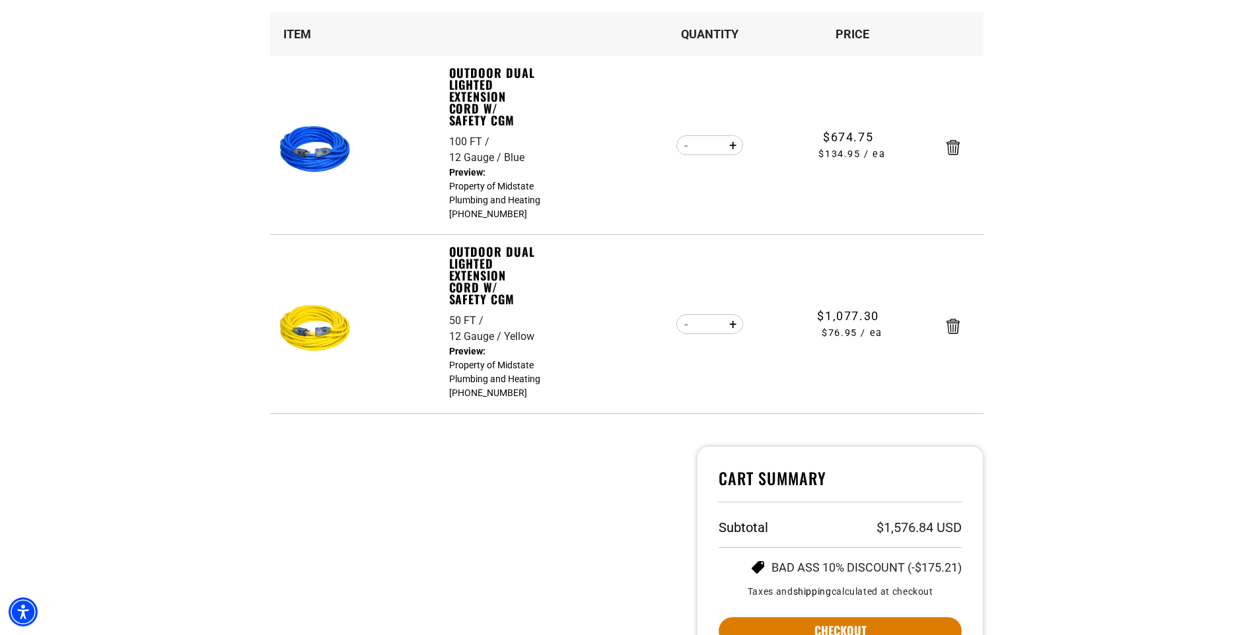
scroll to position [264, 0]
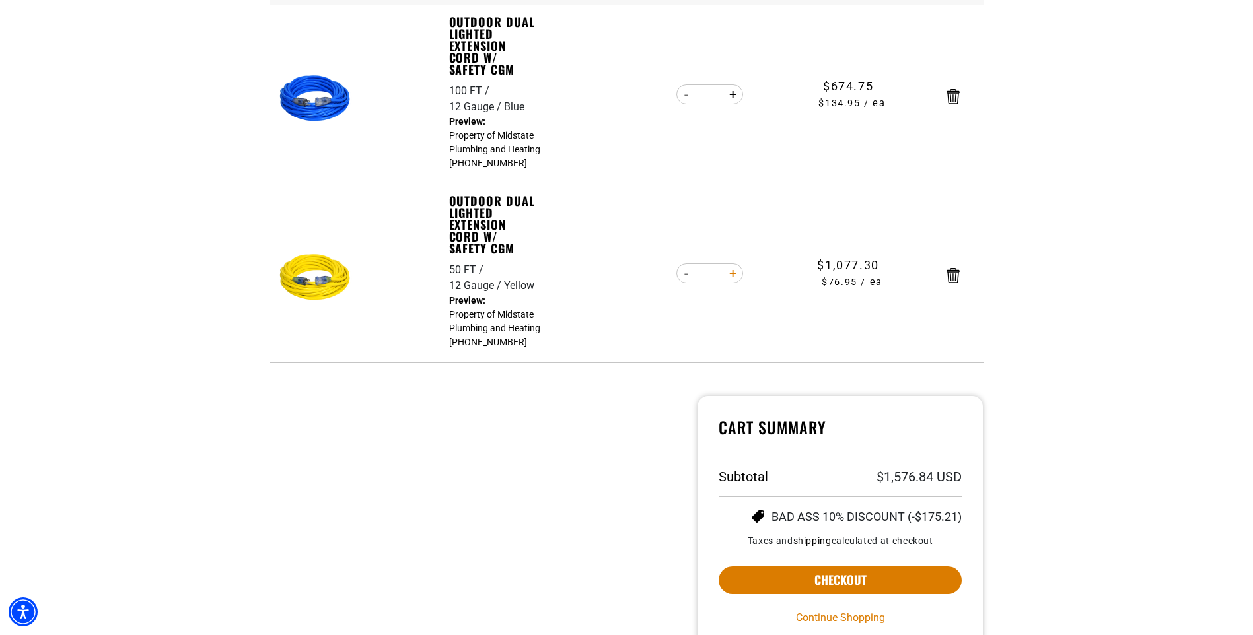
click at [733, 273] on button "Increase quantity for Outdoor Dual Lighted Extension Cord w/ Safety CGM" at bounding box center [733, 273] width 20 height 22
type input "**"
click at [686, 273] on button "Decrease quantity for Outdoor Dual Lighted Extension Cord w/ Safety CGM" at bounding box center [686, 273] width 20 height 22
type input "**"
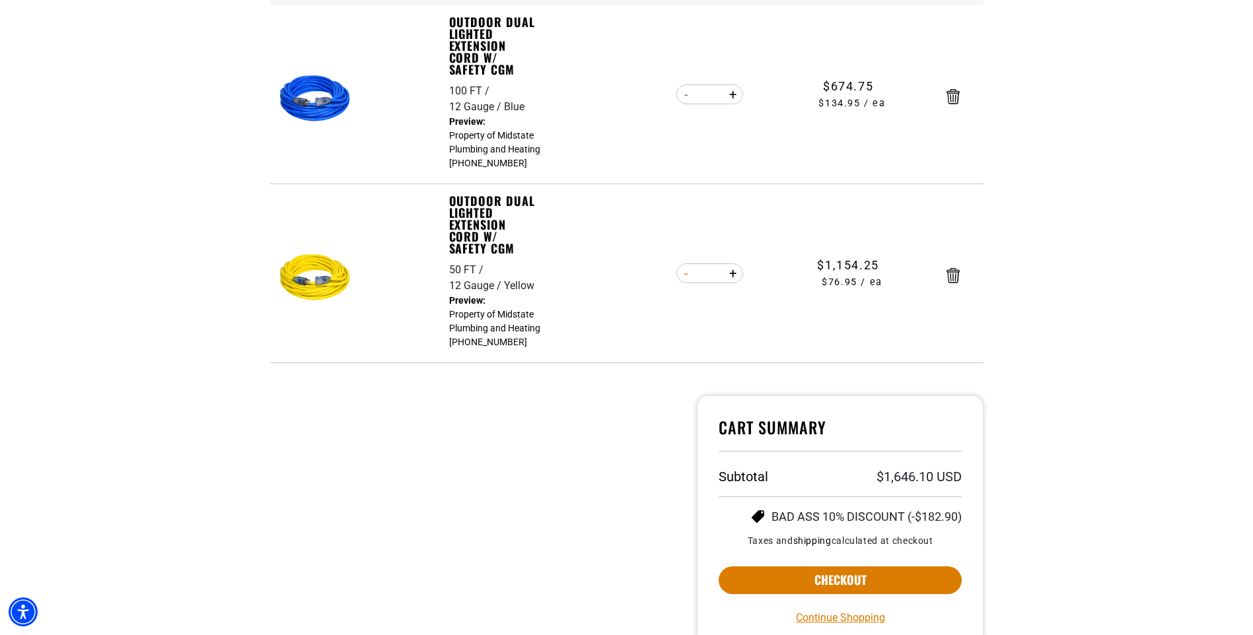
click at [686, 273] on form "Item Quantity Price Outdoor Dual Lighted Extension Cord w/ Safety CGM 100 FT 12…" at bounding box center [626, 162] width 713 height 402
click at [686, 275] on button "Decrease quantity for Outdoor Dual Lighted Extension Cord w/ Safety CGM" at bounding box center [686, 273] width 20 height 22
type input "**"
click at [686, 275] on form "Item Quantity Price Outdoor Dual Lighted Extension Cord w/ Safety CGM 100 FT 12…" at bounding box center [626, 162] width 713 height 402
click at [687, 275] on button "Decrease quantity for Outdoor Dual Lighted Extension Cord w/ Safety CGM" at bounding box center [686, 273] width 20 height 22
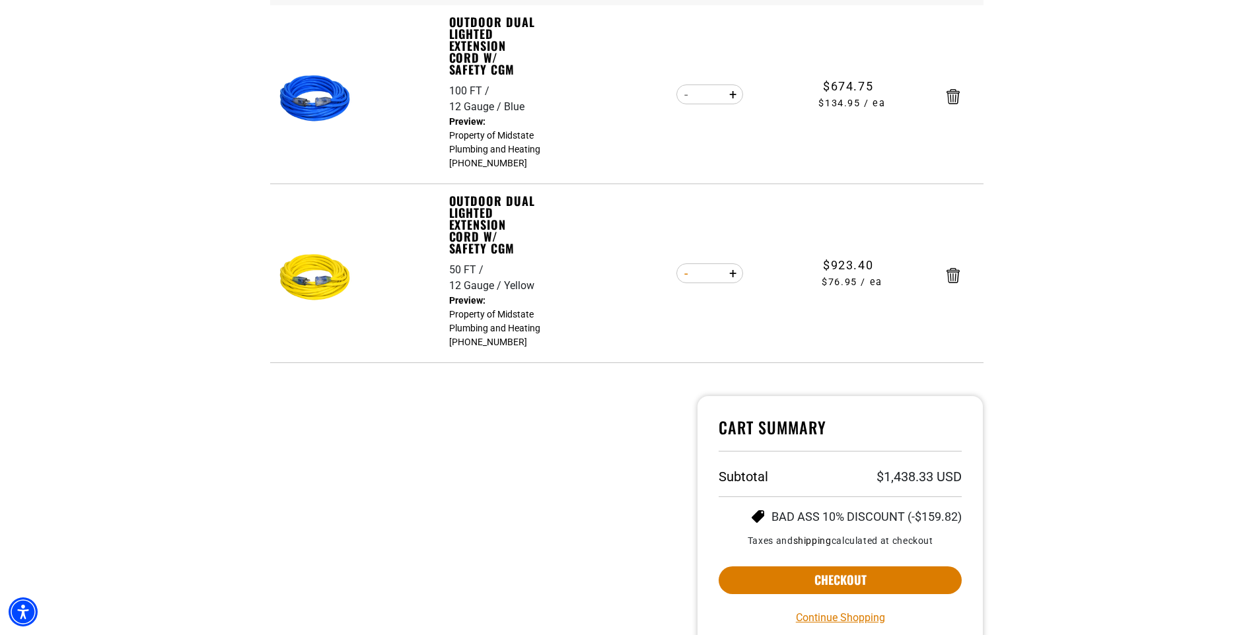
type input "**"
click at [687, 275] on form "Item Quantity Price Outdoor Dual Lighted Extension Cord w/ Safety CGM 100 FT 12…" at bounding box center [626, 162] width 713 height 402
click at [687, 275] on button "Decrease quantity for Outdoor Dual Lighted Extension Cord w/ Safety CGM" at bounding box center [686, 273] width 20 height 22
type input "**"
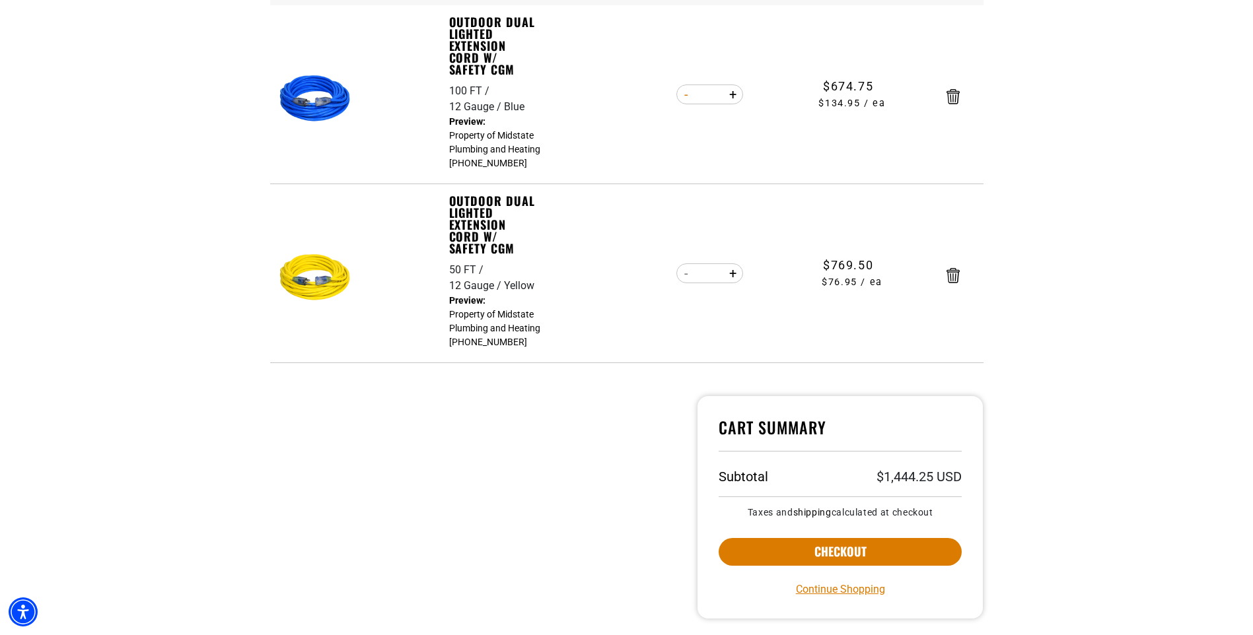
click at [686, 96] on button "Decrease quantity for Outdoor Dual Lighted Extension Cord w/ Safety CGM" at bounding box center [686, 94] width 20 height 22
type input "*"
click at [686, 96] on button "Decrease quantity for Outdoor Dual Lighted Extension Cord w/ Safety CGM" at bounding box center [686, 94] width 20 height 22
type input "*"
click at [730, 96] on button "Increase quantity for Outdoor Dual Lighted Extension Cord w/ Safety CGM" at bounding box center [733, 94] width 20 height 22
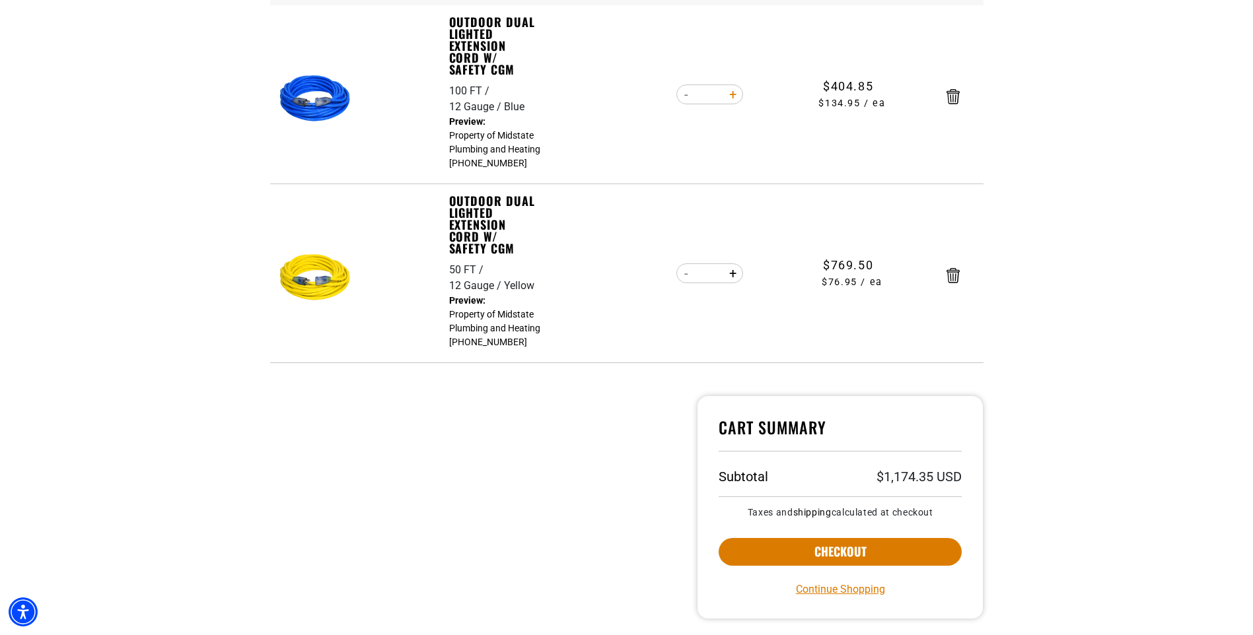
type input "*"
click at [730, 96] on form "Item Quantity Price Outdoor Dual Lighted Extension Cord w/ Safety CGM 100 FT 12…" at bounding box center [626, 162] width 713 height 402
click at [731, 94] on button "Increase quantity for Outdoor Dual Lighted Extension Cord w/ Safety CGM" at bounding box center [733, 94] width 20 height 22
type input "*"
click at [731, 275] on button "Increase quantity for Outdoor Dual Lighted Extension Cord w/ Safety CGM" at bounding box center [733, 273] width 20 height 22
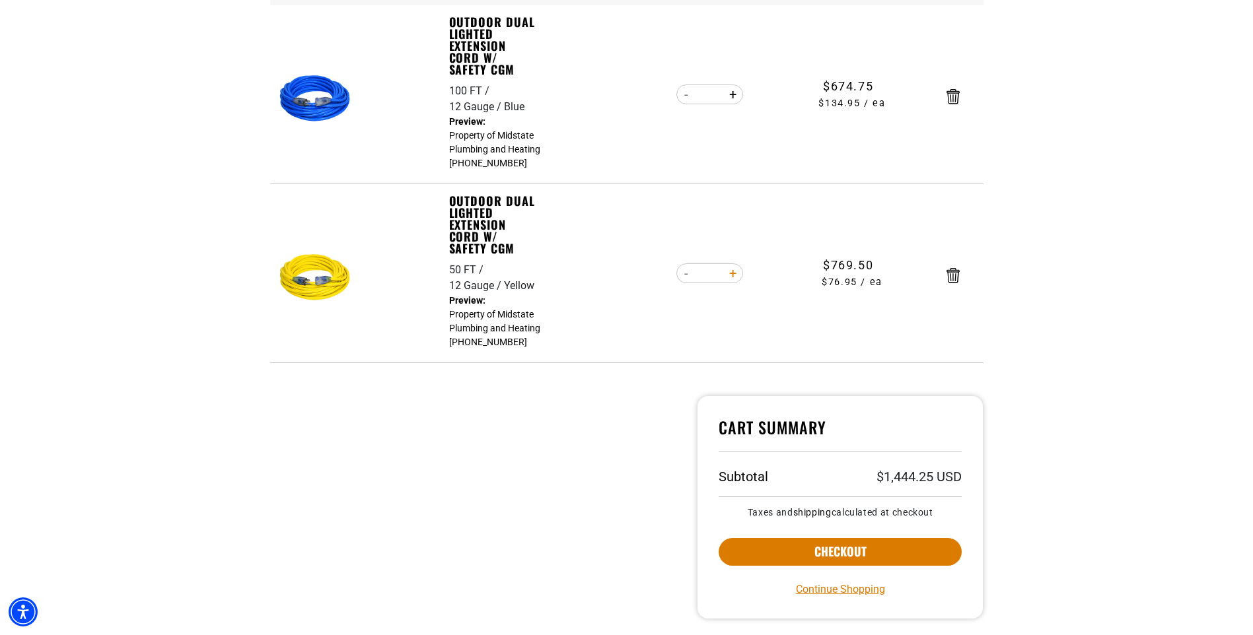
type input "**"
click at [731, 275] on form "Item Quantity Price Outdoor Dual Lighted Extension Cord w/ Safety CGM 100 FT 12…" at bounding box center [626, 162] width 713 height 402
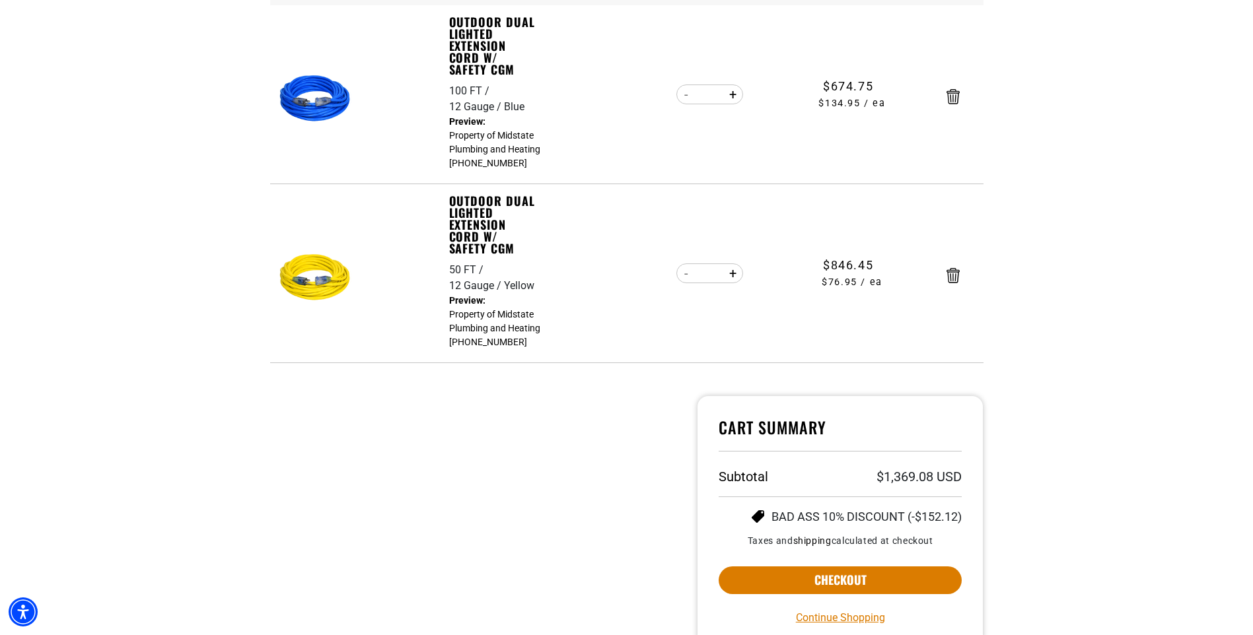
click at [731, 275] on button "Increase quantity for Outdoor Dual Lighted Extension Cord w/ Safety CGM" at bounding box center [733, 273] width 20 height 22
type input "**"
click at [731, 275] on form "Item Quantity Price Outdoor Dual Lighted Extension Cord w/ Safety CGM 100 FT 12…" at bounding box center [626, 162] width 713 height 402
click at [731, 275] on button "Increase quantity for Outdoor Dual Lighted Extension Cord w/ Safety CGM" at bounding box center [733, 273] width 20 height 22
type input "**"
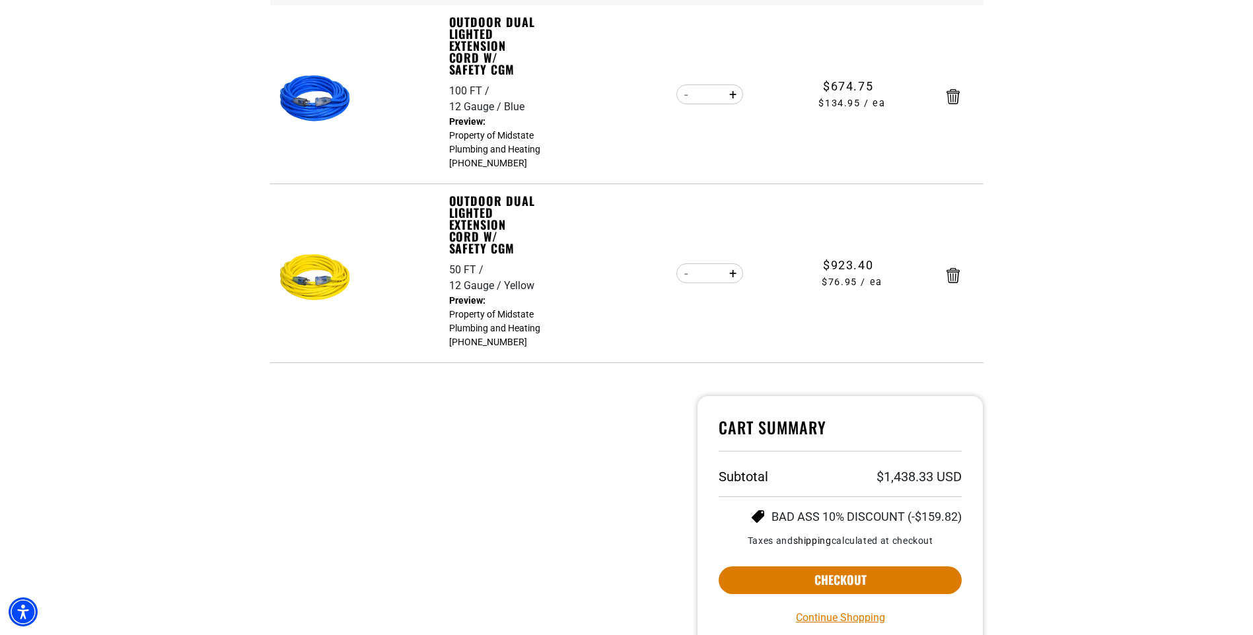
click at [731, 275] on form "Item Quantity Price Outdoor Dual Lighted Extension Cord w/ Safety CGM 100 FT 12…" at bounding box center [626, 162] width 713 height 402
click at [731, 275] on button "Increase quantity for Outdoor Dual Lighted Extension Cord w/ Safety CGM" at bounding box center [733, 273] width 20 height 22
type input "**"
click at [731, 275] on button "Increase quantity for Outdoor Dual Lighted Extension Cord w/ Safety CGM" at bounding box center [733, 273] width 20 height 22
type input "**"
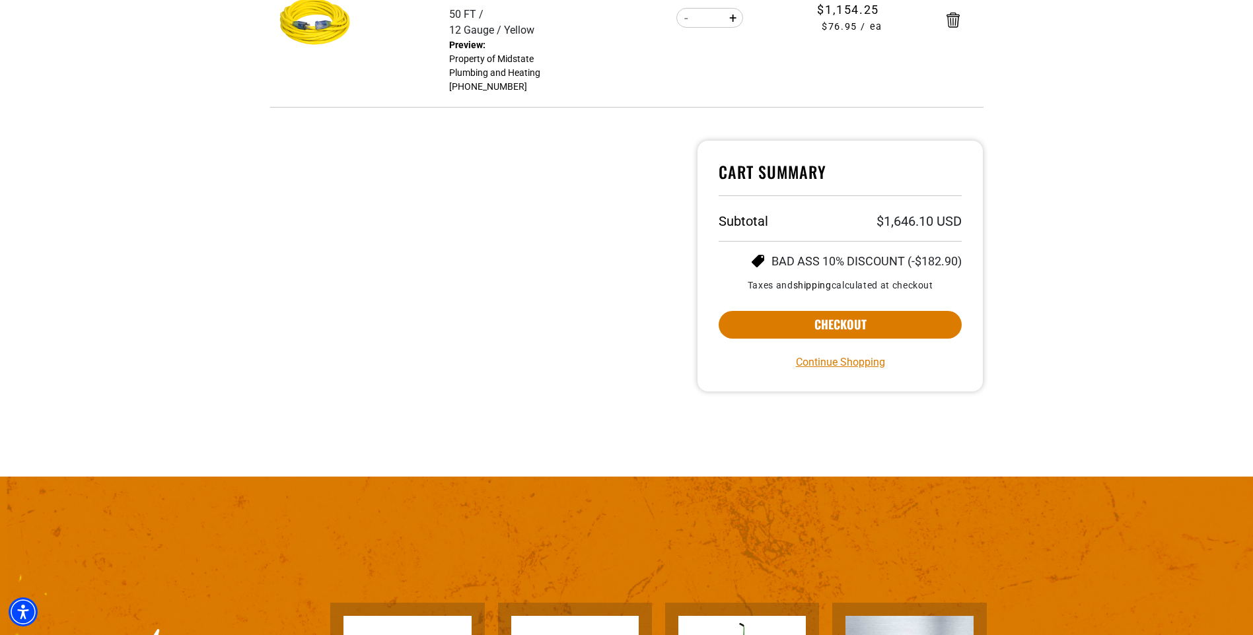
scroll to position [528, 0]
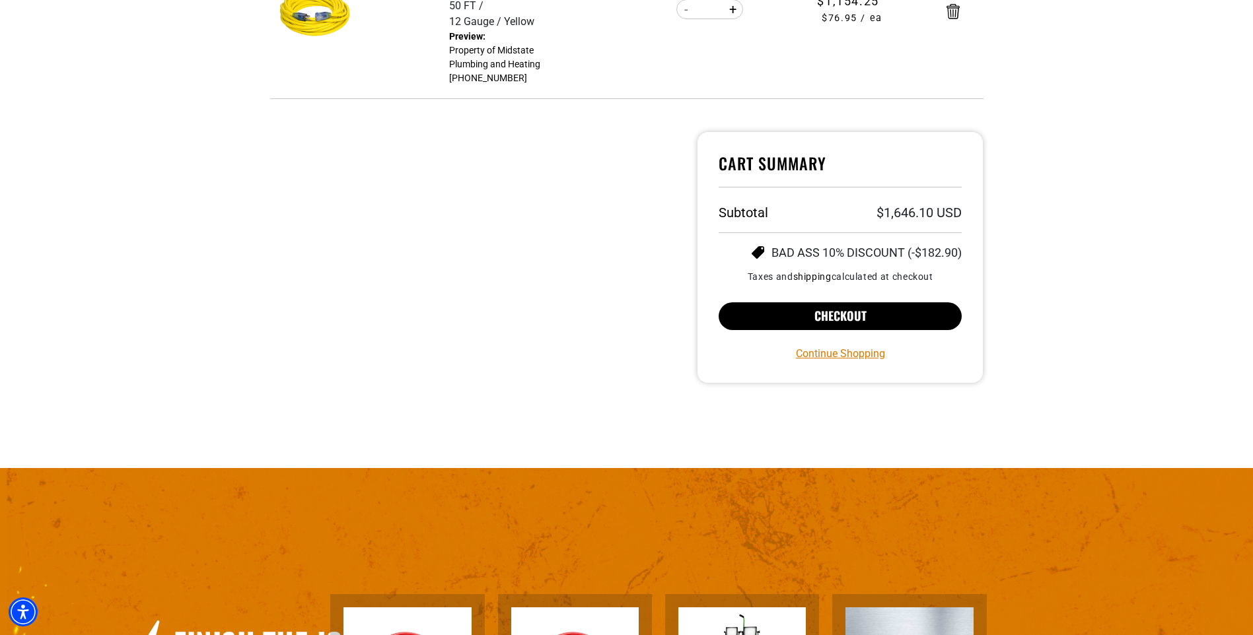
click at [845, 319] on button "Checkout" at bounding box center [841, 317] width 244 height 28
